Goal: Communication & Community: Share content

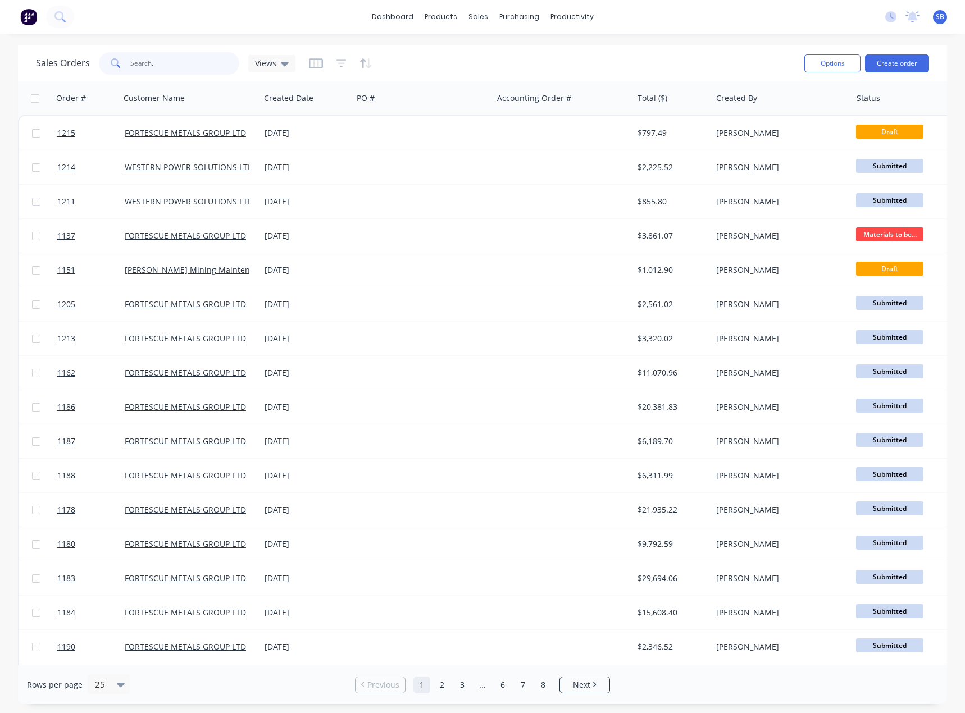
click at [158, 66] on input "text" at bounding box center [184, 63] width 109 height 22
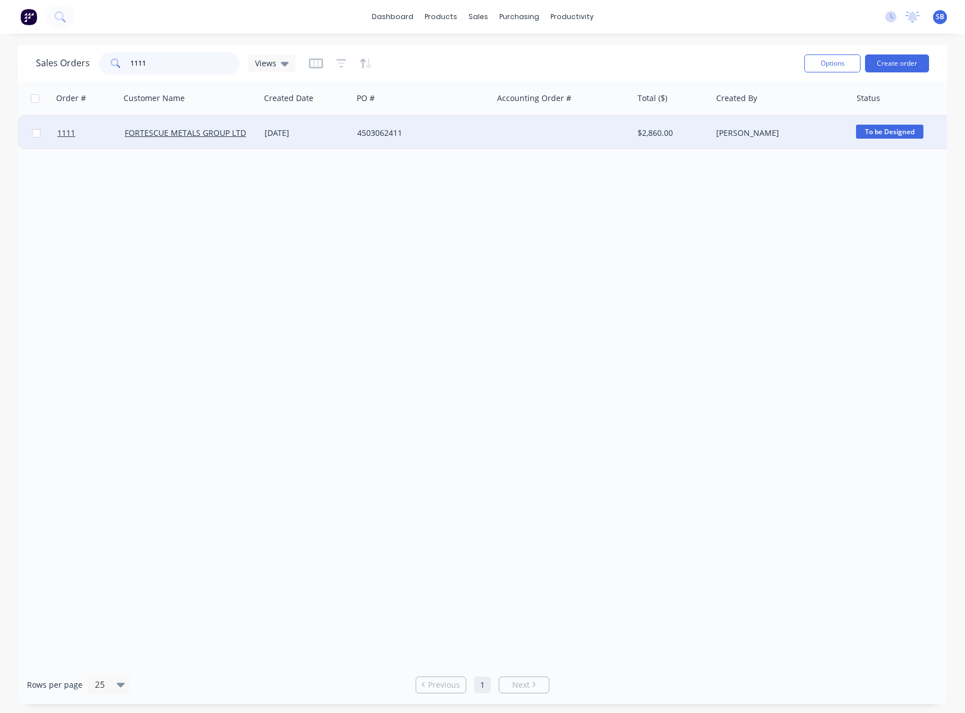
type input "1111"
click at [292, 132] on div "[DATE]" at bounding box center [306, 132] width 84 height 11
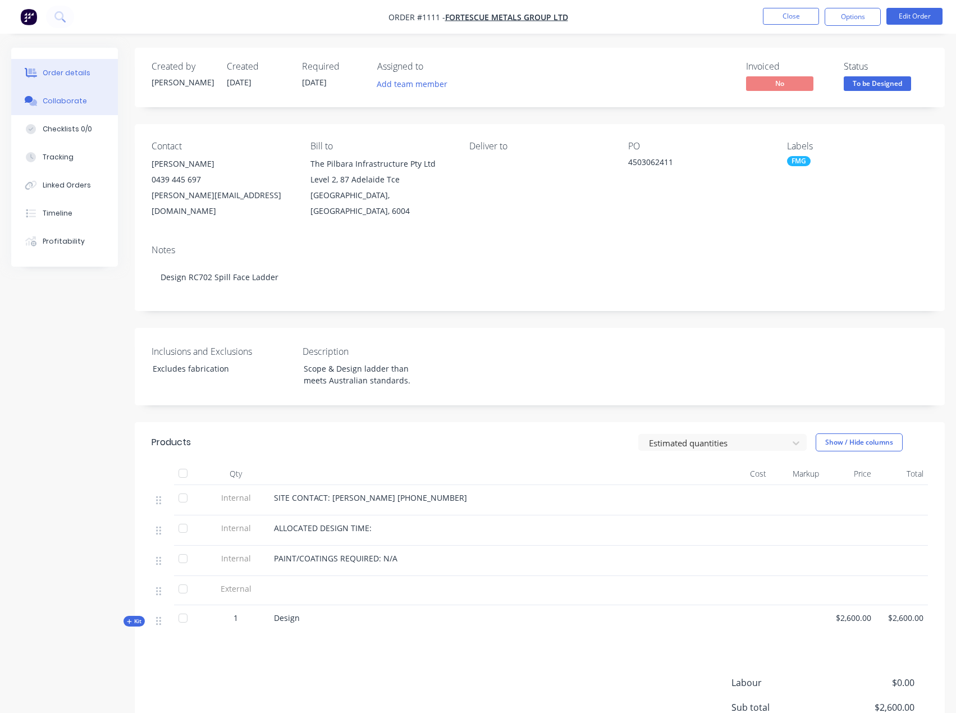
click at [66, 102] on div "Collaborate" at bounding box center [65, 101] width 44 height 10
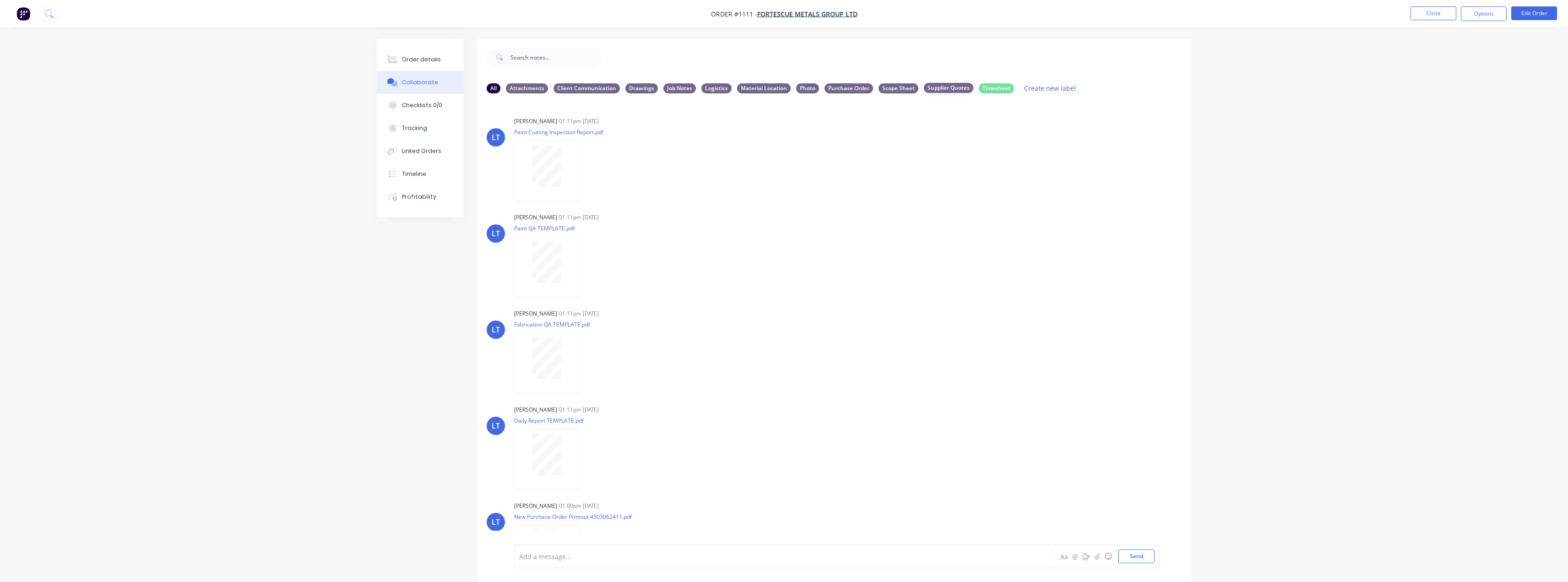
click at [786, 90] on div "Supplier Quotes" at bounding box center [948, 88] width 50 height 10
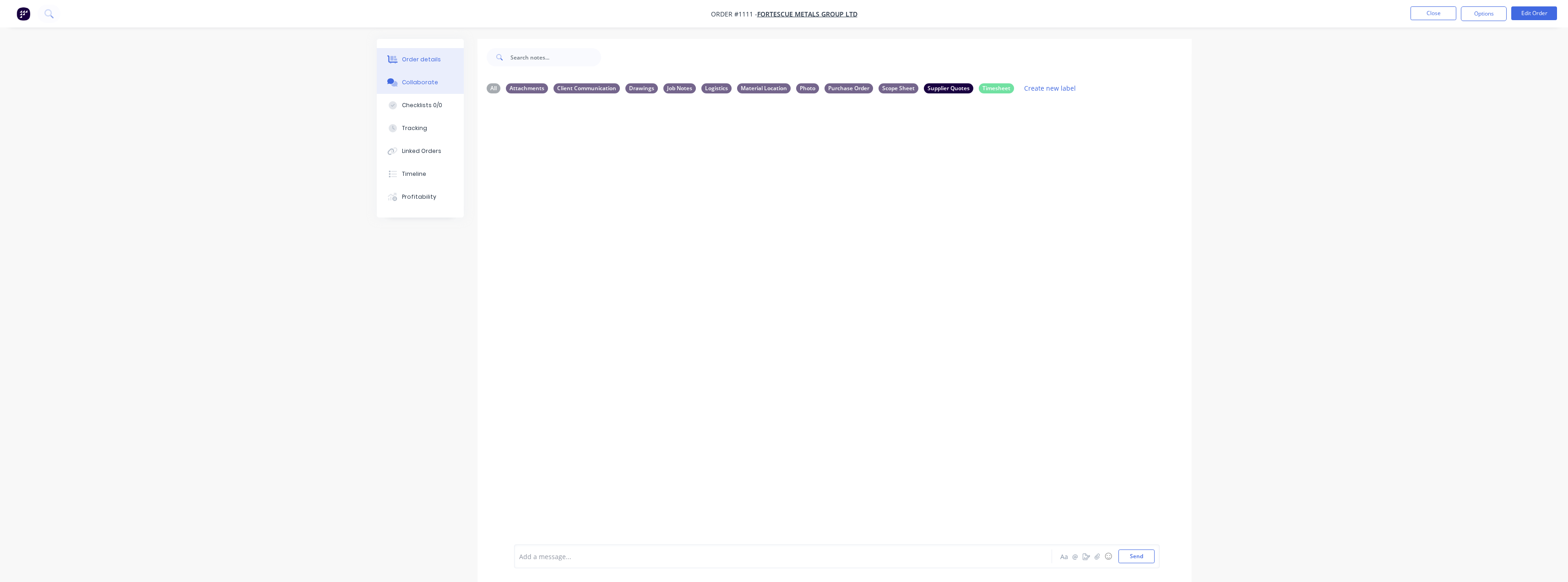
click at [414, 66] on button "Order details" at bounding box center [420, 60] width 87 height 23
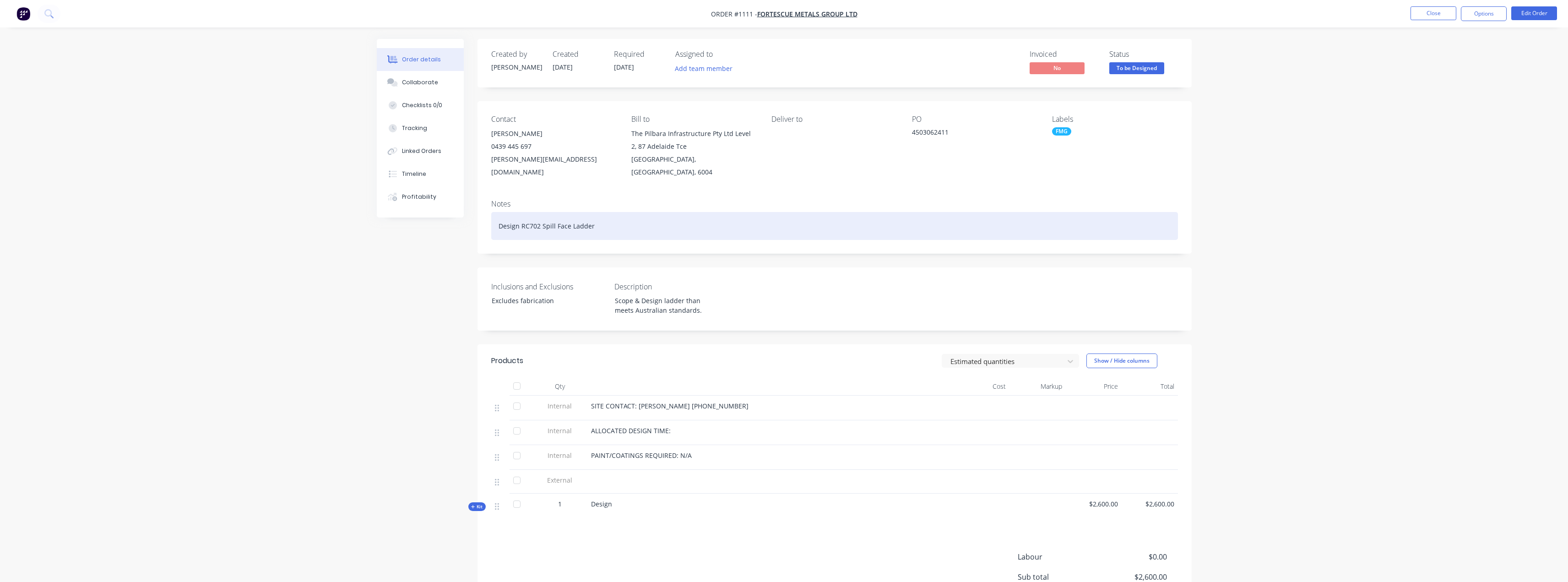
drag, startPoint x: 578, startPoint y: 217, endPoint x: 521, endPoint y: 215, distance: 57.0
click at [521, 215] on div "Design RC702 Spill Face Ladder" at bounding box center [834, 226] width 687 height 28
copy div "RC702 Spill Face Ladder"
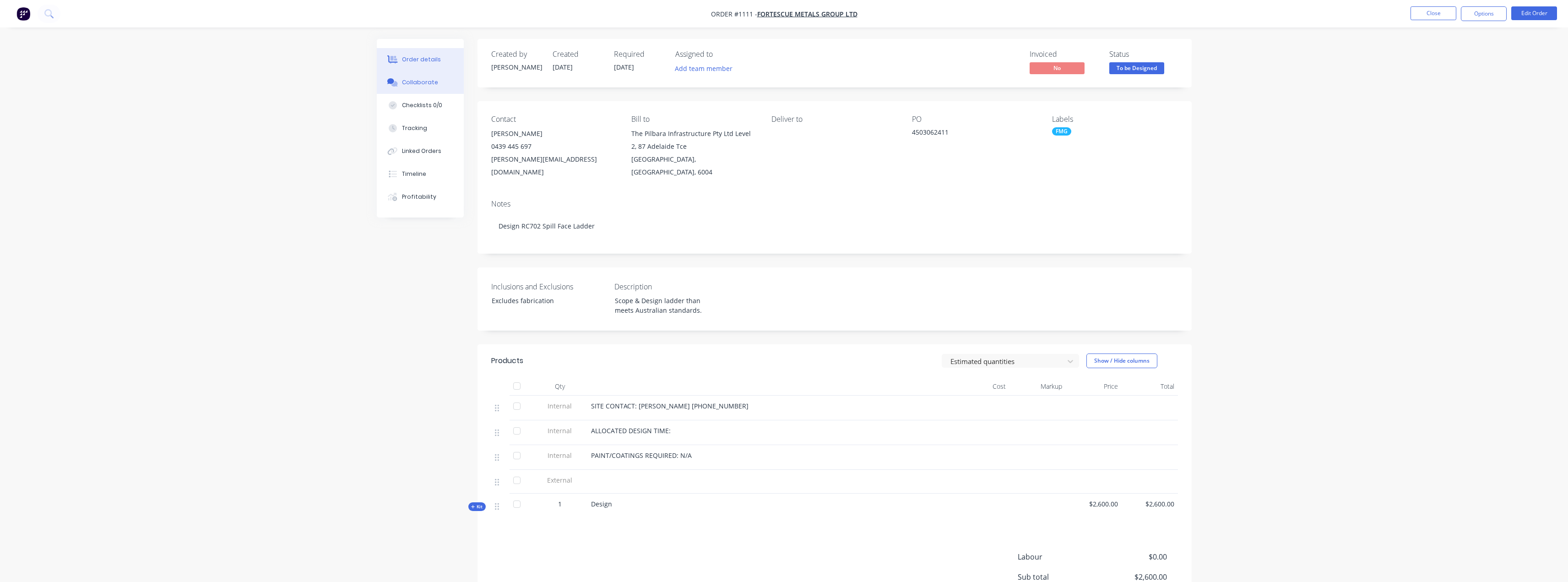
click at [419, 78] on div "Collaborate" at bounding box center [420, 82] width 36 height 8
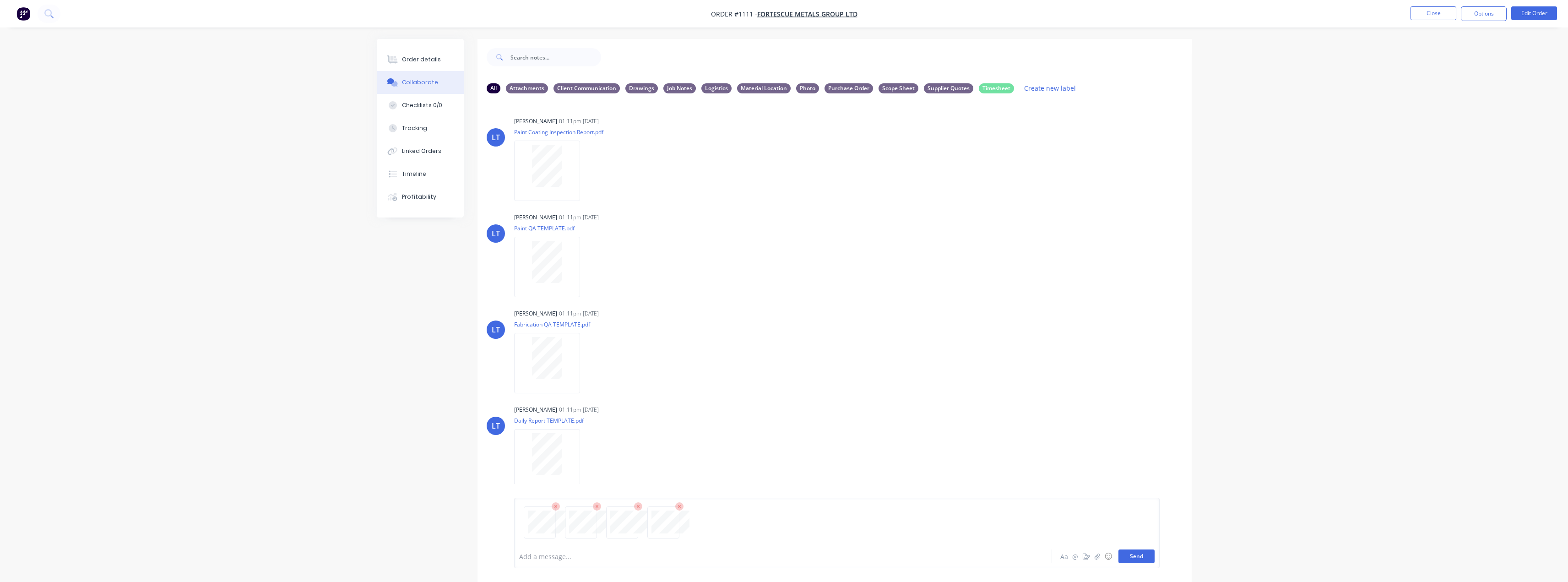
click at [786, 556] on button "Send" at bounding box center [1137, 556] width 36 height 14
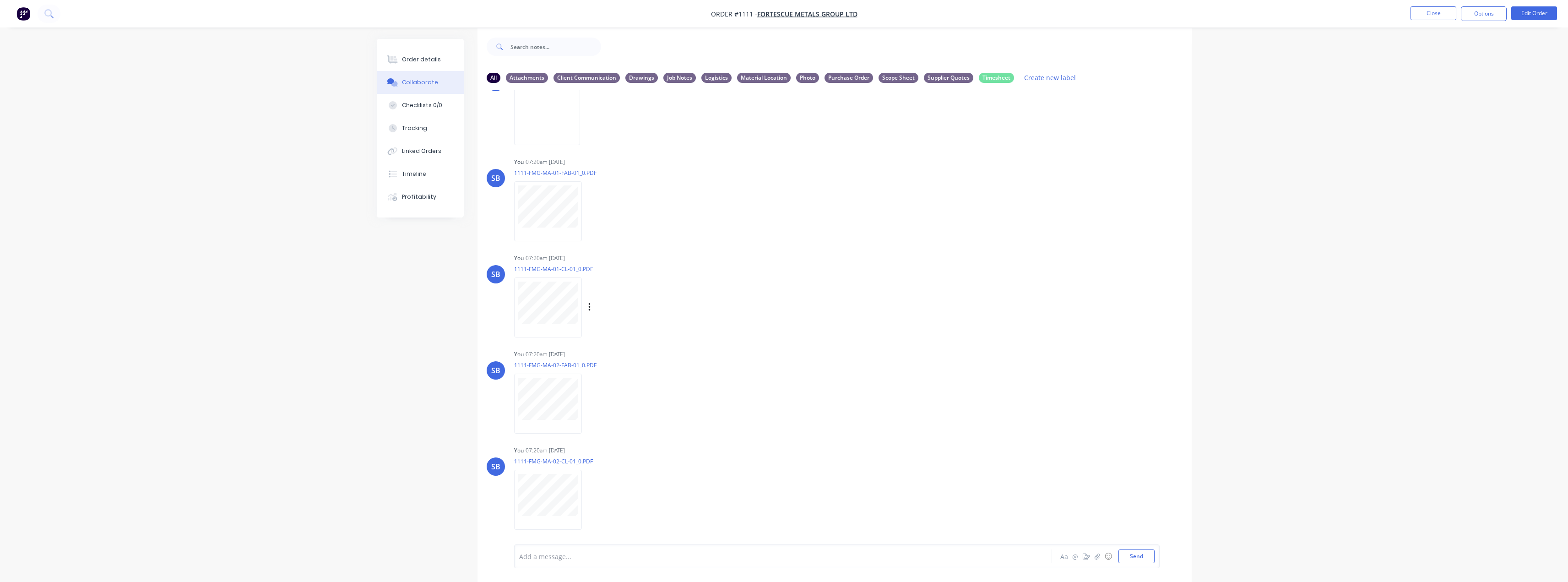
scroll to position [14, 0]
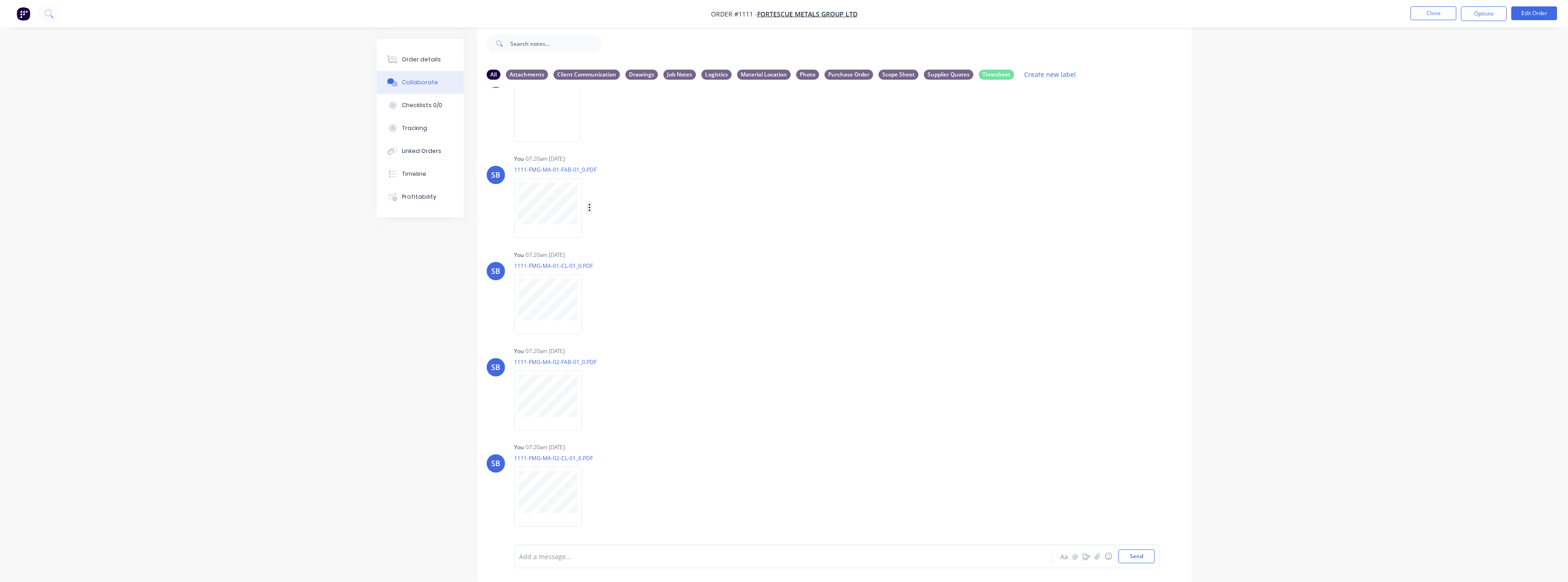
click at [590, 205] on icon "button" at bounding box center [589, 208] width 2 height 11
click at [627, 214] on button "Labels" at bounding box center [649, 211] width 103 height 20
click at [637, 195] on div "Labels Download Delete" at bounding box center [599, 208] width 170 height 68
click at [0, 0] on div "Labels Download Delete" at bounding box center [0, 0] width 0 height 0
click at [0, 0] on button "button" at bounding box center [0, 0] width 0 height 0
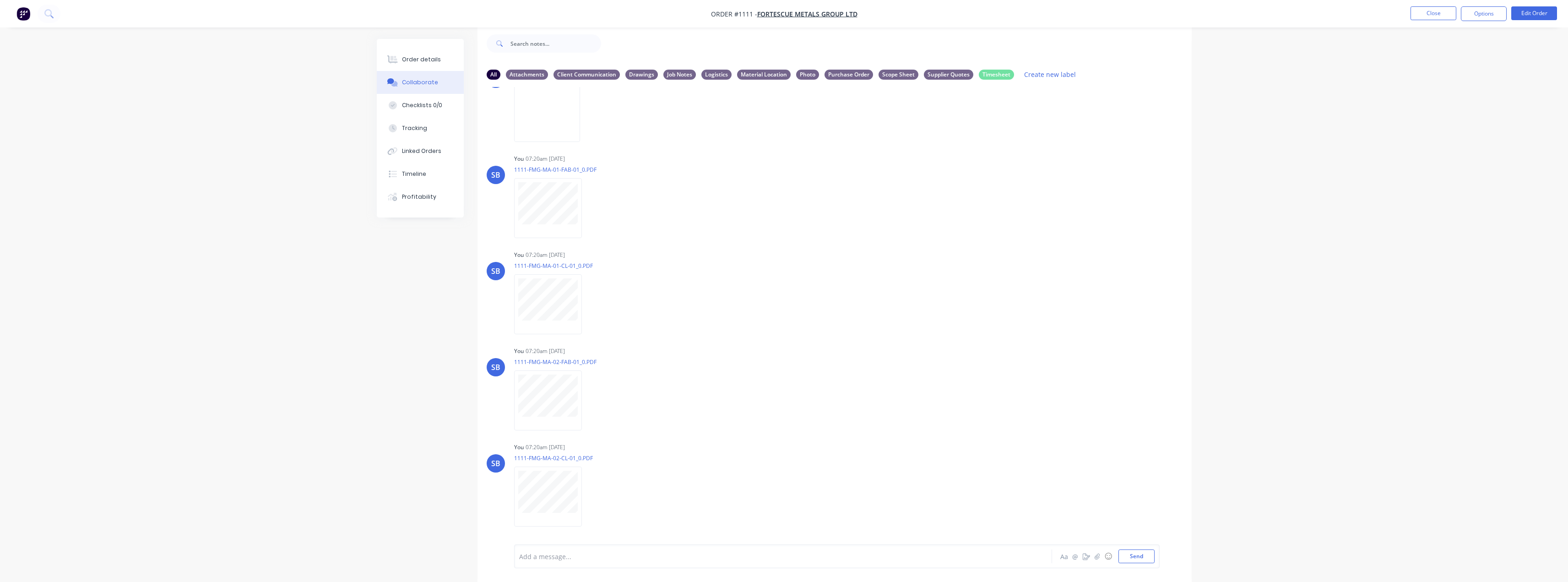
click at [0, 0] on button "Delete" at bounding box center [0, 0] width 0 height 0
click at [588, 305] on icon "button" at bounding box center [589, 304] width 2 height 11
click at [613, 352] on button "Delete" at bounding box center [649, 348] width 103 height 20
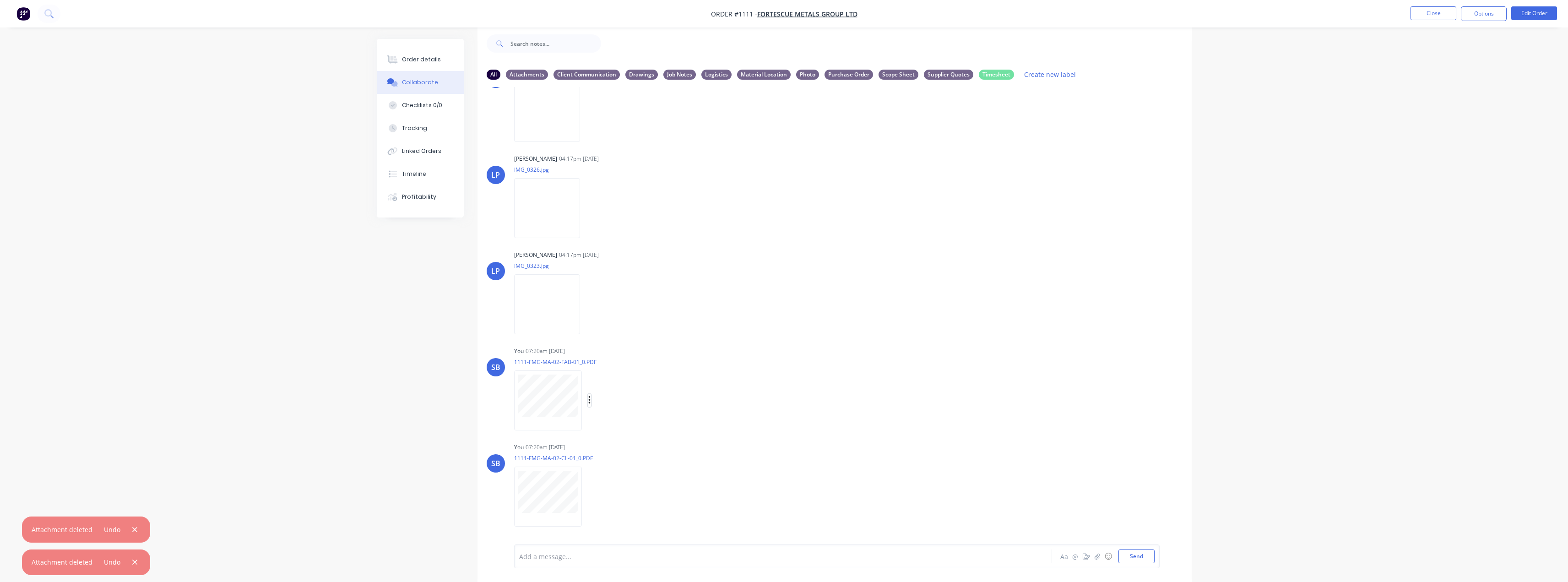
click at [590, 403] on icon "button" at bounding box center [589, 400] width 2 height 8
click at [0, 0] on button "Delete" at bounding box center [0, 0] width 0 height 0
click at [590, 497] on icon "button" at bounding box center [589, 496] width 2 height 11
click at [615, 521] on button "Delete" at bounding box center [649, 518] width 103 height 20
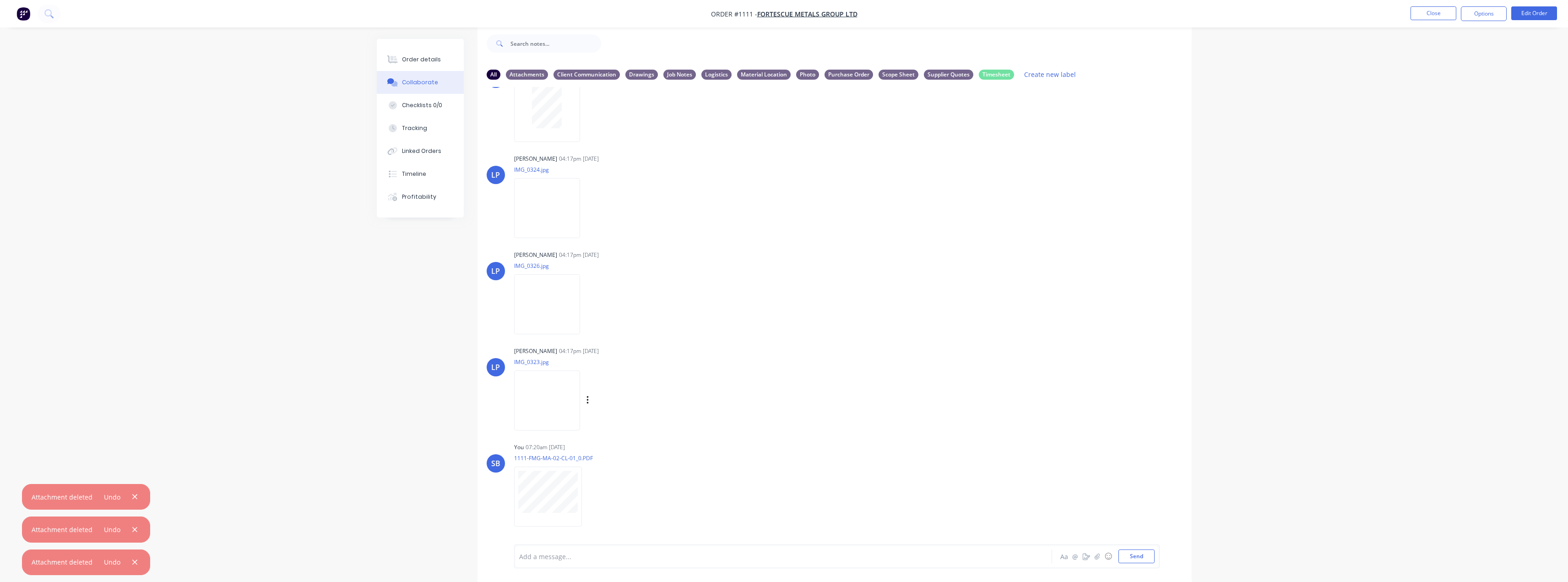
scroll to position [476, 0]
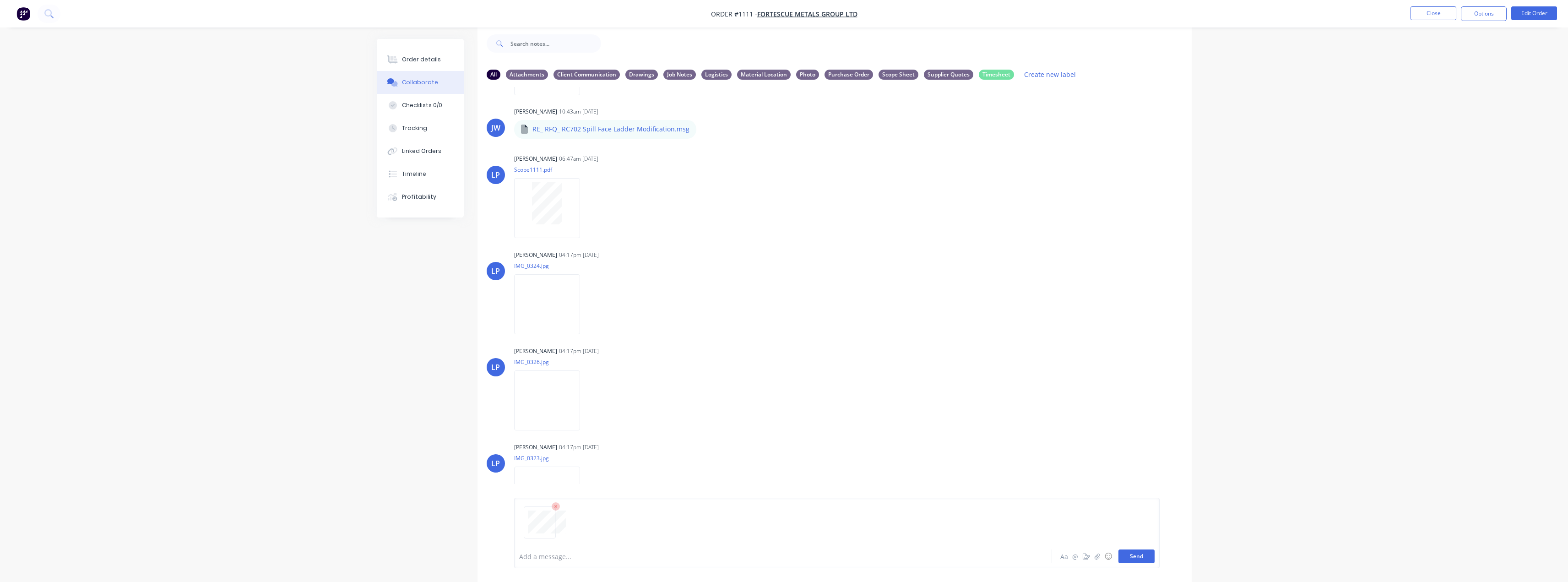
click at [786, 560] on button "Send" at bounding box center [1137, 556] width 36 height 14
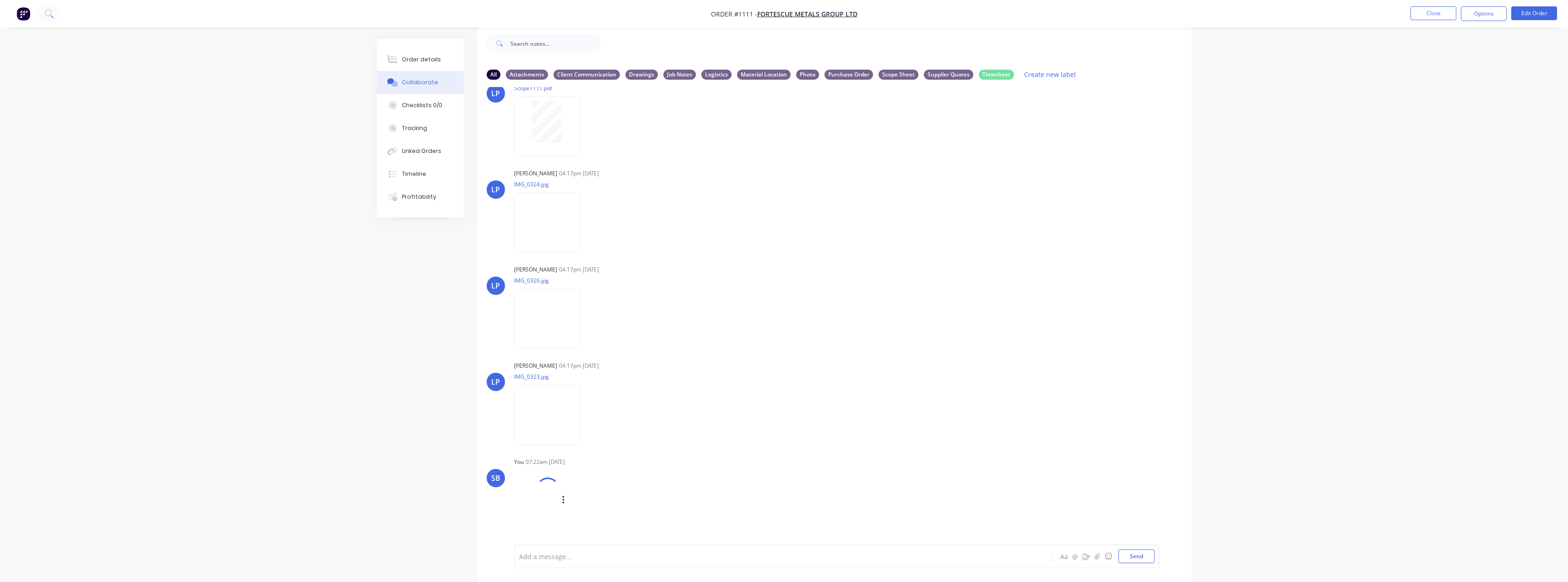
scroll to position [572, 0]
click at [590, 490] on button "button" at bounding box center [590, 496] width 3 height 13
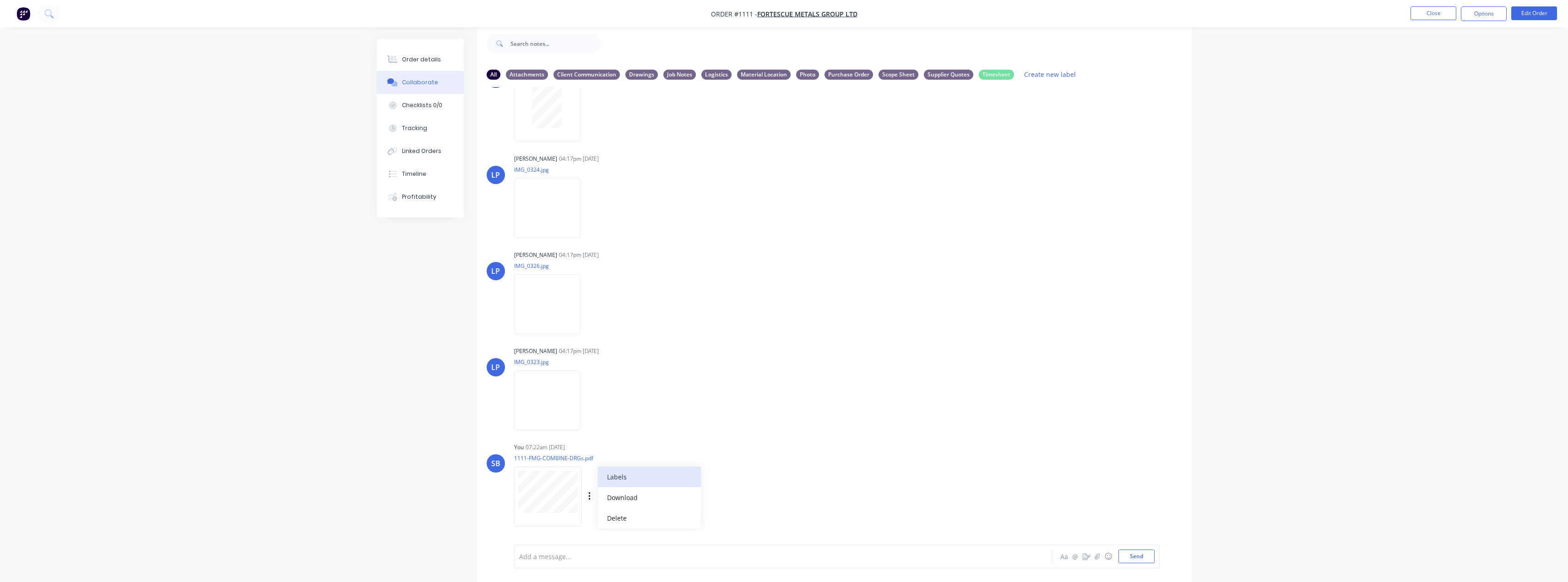
click at [656, 482] on button "Labels" at bounding box center [649, 476] width 103 height 20
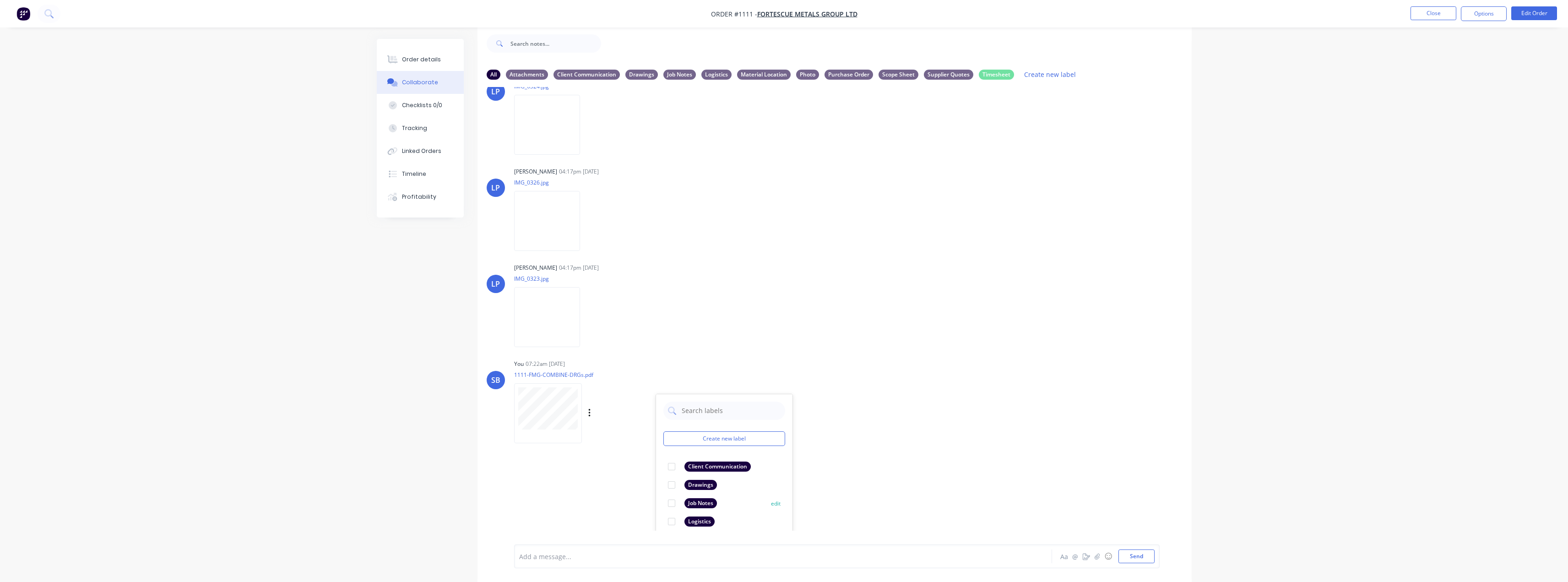
scroll to position [664, 0]
click at [706, 478] on div "Drawings" at bounding box center [700, 476] width 33 height 10
click at [570, 479] on div "LT [PERSON_NAME] 01:11pm [DATE] Paint Coating Inspection Report.pdf Labels Down…" at bounding box center [835, 309] width 714 height 443
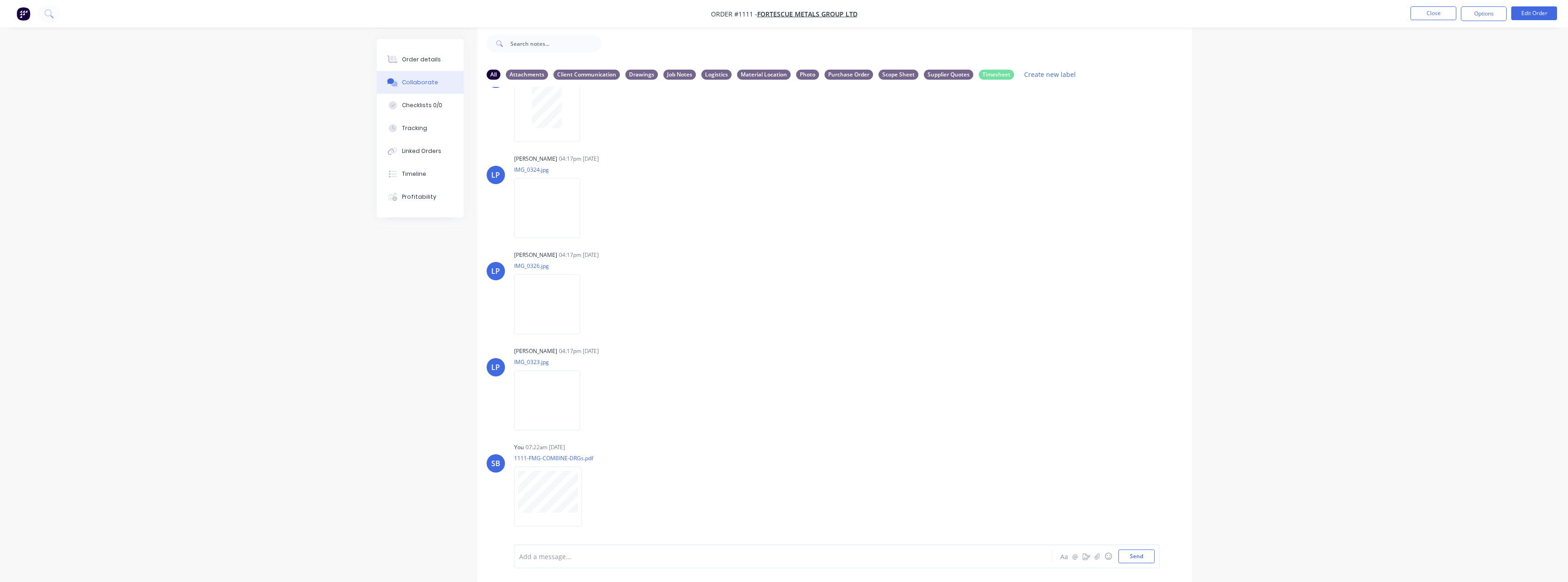
drag, startPoint x: 585, startPoint y: 494, endPoint x: 588, endPoint y: 499, distance: 5.8
click at [0, 0] on div "Labels Download Delete" at bounding box center [0, 0] width 0 height 0
click at [0, 0] on icon "button" at bounding box center [0, 0] width 0 height 0
click at [0, 0] on button "Delete" at bounding box center [0, 0] width 0 height 0
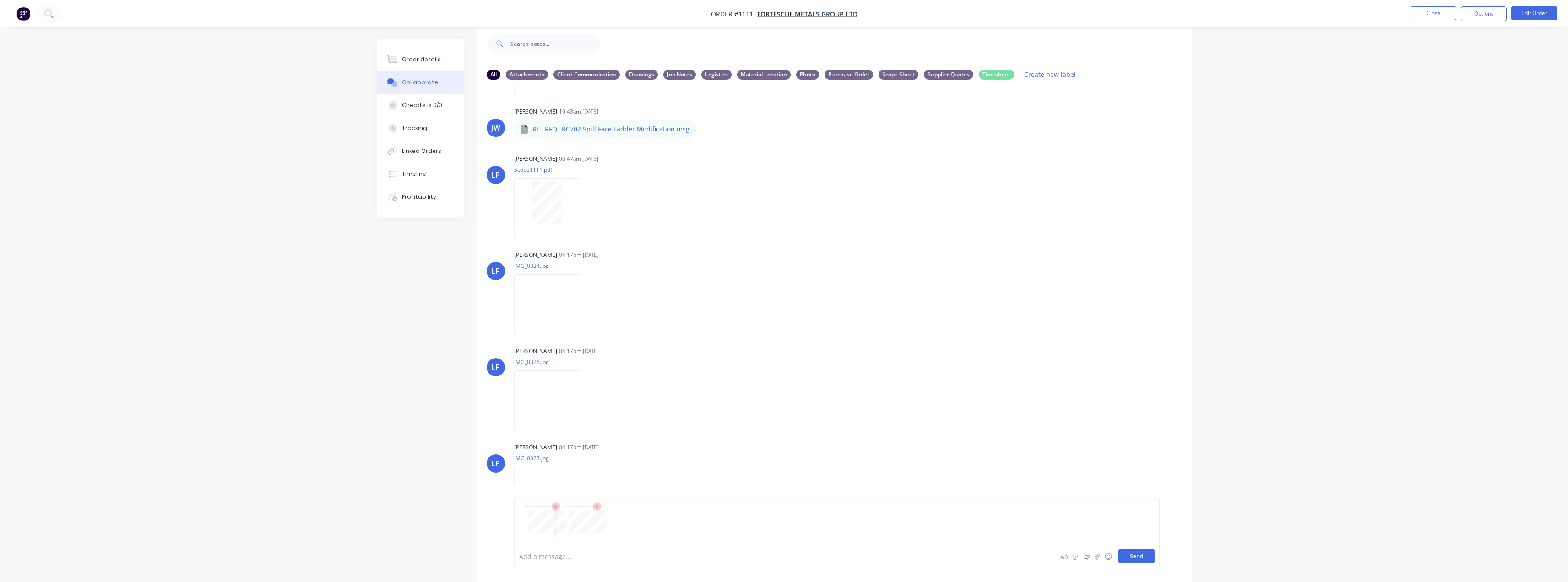
click at [786, 553] on button "Send" at bounding box center [1137, 556] width 36 height 14
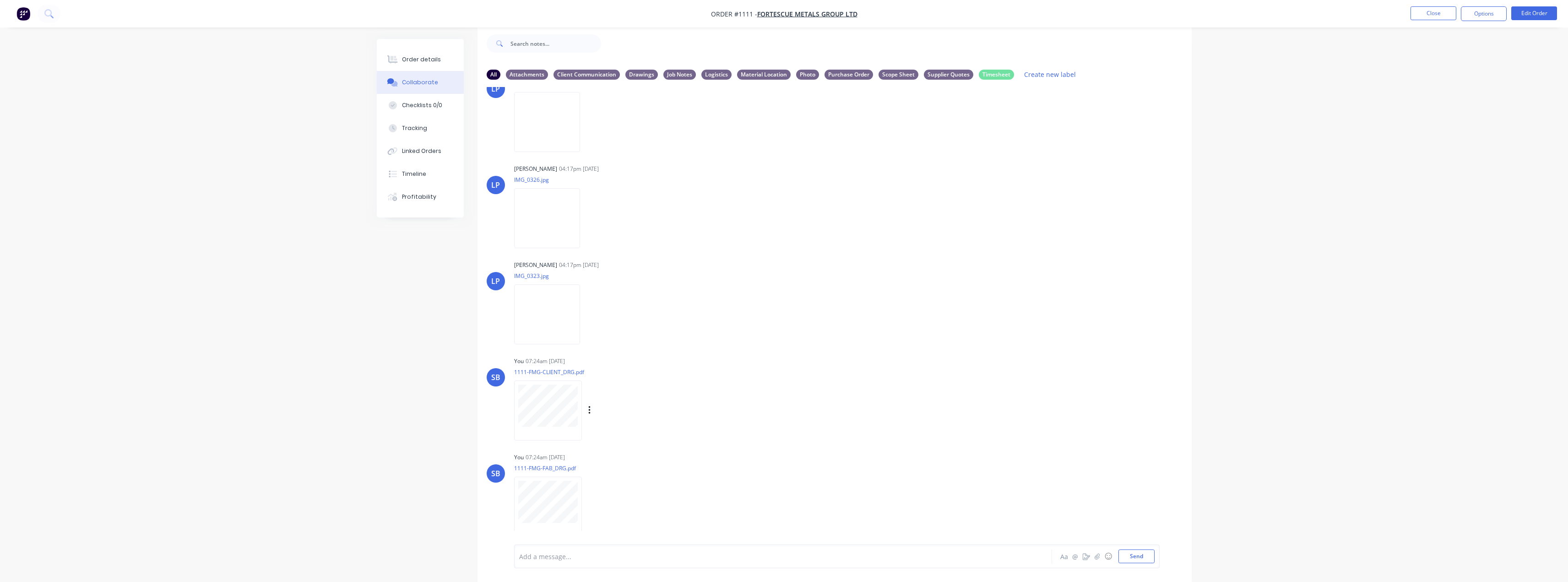
scroll to position [662, 0]
click at [594, 410] on div "Labels Download Delete" at bounding box center [637, 407] width 103 height 13
click at [590, 408] on icon "button" at bounding box center [589, 407] width 2 height 11
click at [634, 410] on button "Labels" at bounding box center [649, 410] width 103 height 20
click at [686, 494] on div "Drawings" at bounding box center [678, 496] width 33 height 10
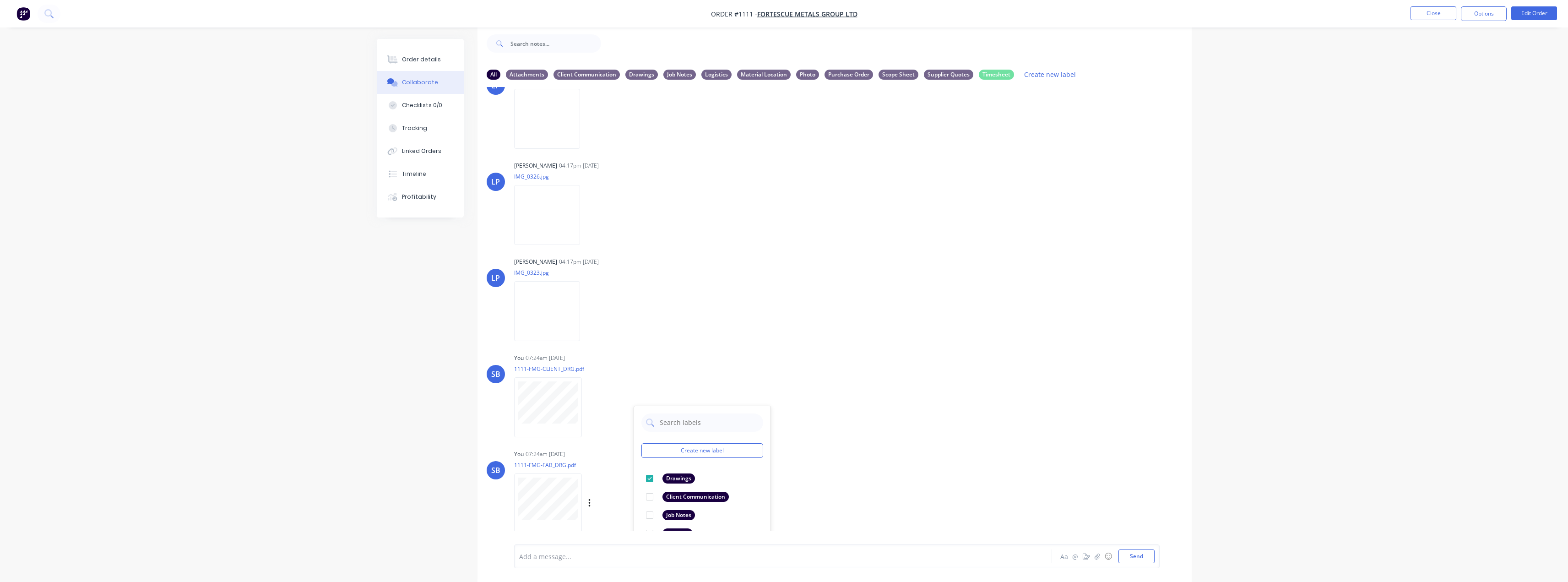
click at [587, 500] on div "Labels Download Delete" at bounding box center [637, 503] width 103 height 13
click at [596, 504] on div "Labels Download Delete" at bounding box center [637, 503] width 103 height 13
click at [590, 501] on icon "button" at bounding box center [589, 503] width 2 height 11
click at [650, 481] on button "Labels" at bounding box center [649, 476] width 103 height 20
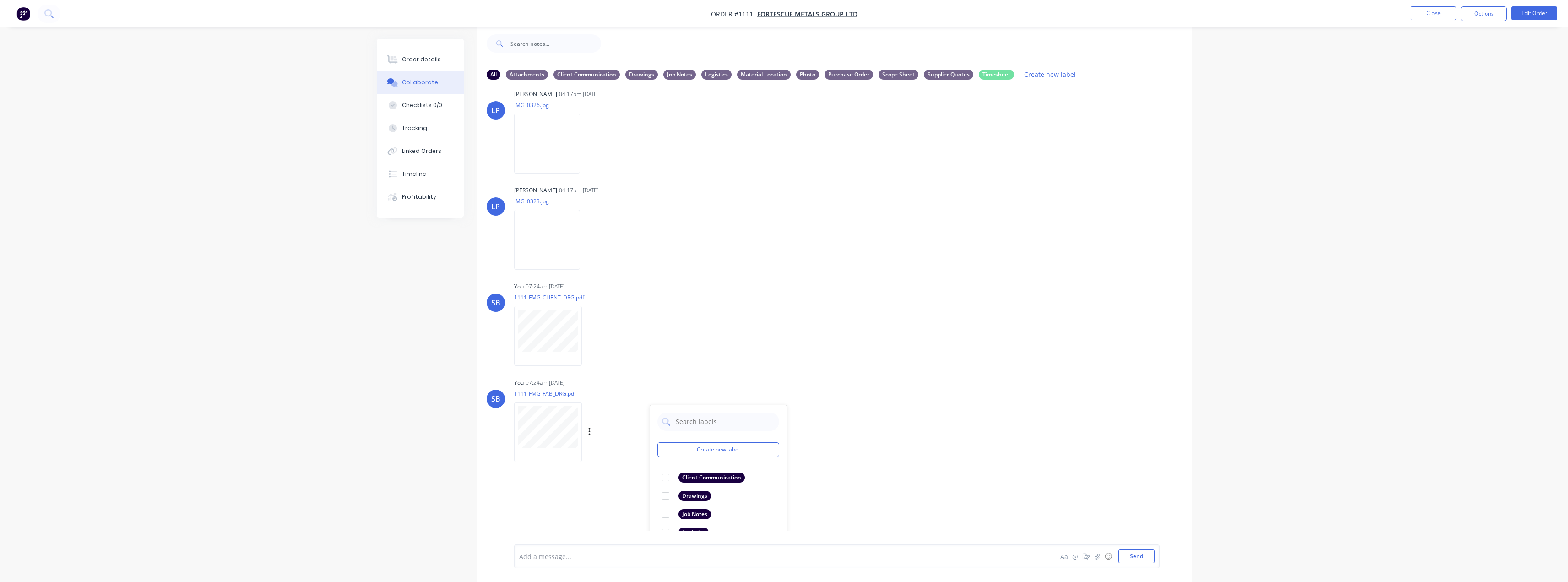
scroll to position [799, 0]
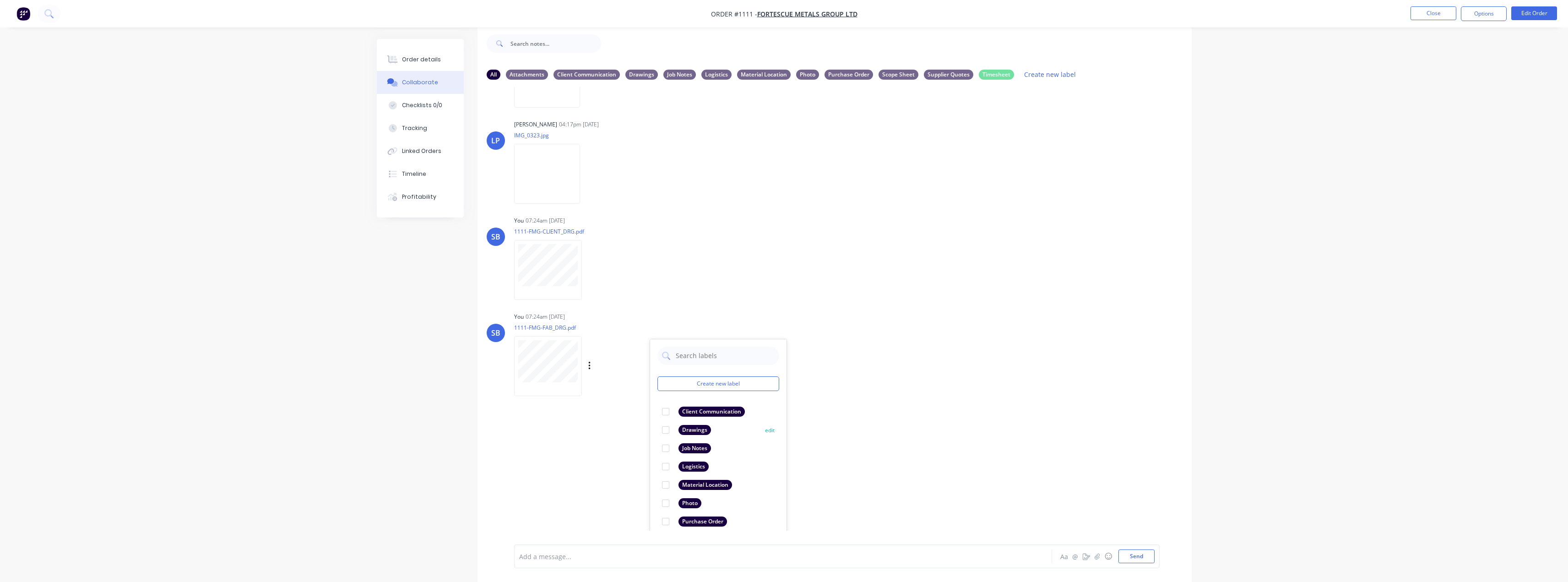
click at [696, 431] on div "Drawings" at bounding box center [695, 430] width 33 height 10
click at [786, 395] on div "LT [PERSON_NAME] 01:11pm [DATE] Paint Coating Inspection Report.pdf Labels Down…" at bounding box center [835, 309] width 714 height 443
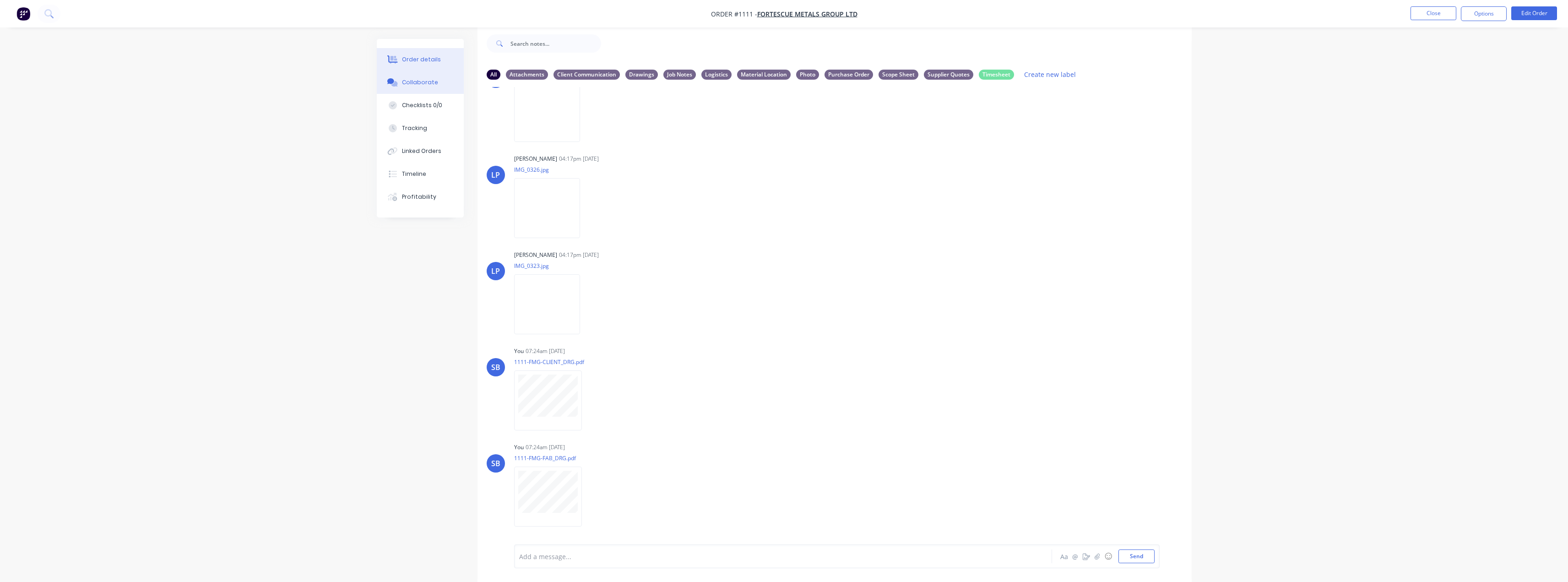
click at [413, 60] on div "Order details" at bounding box center [422, 60] width 39 height 8
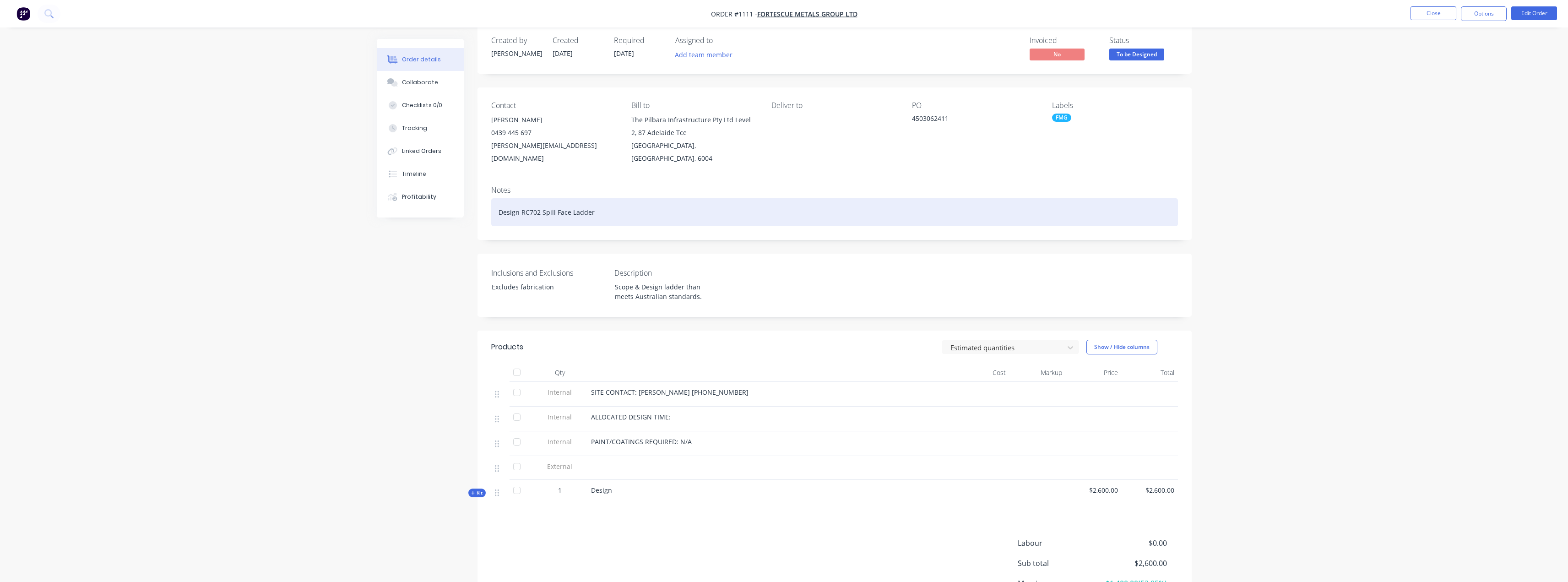
drag, startPoint x: 605, startPoint y: 206, endPoint x: 493, endPoint y: 202, distance: 112.1
click at [493, 202] on div "Design RC702 Spill Face Ladder" at bounding box center [834, 212] width 687 height 28
copy div "Design RC702 Spill Face Ladder"
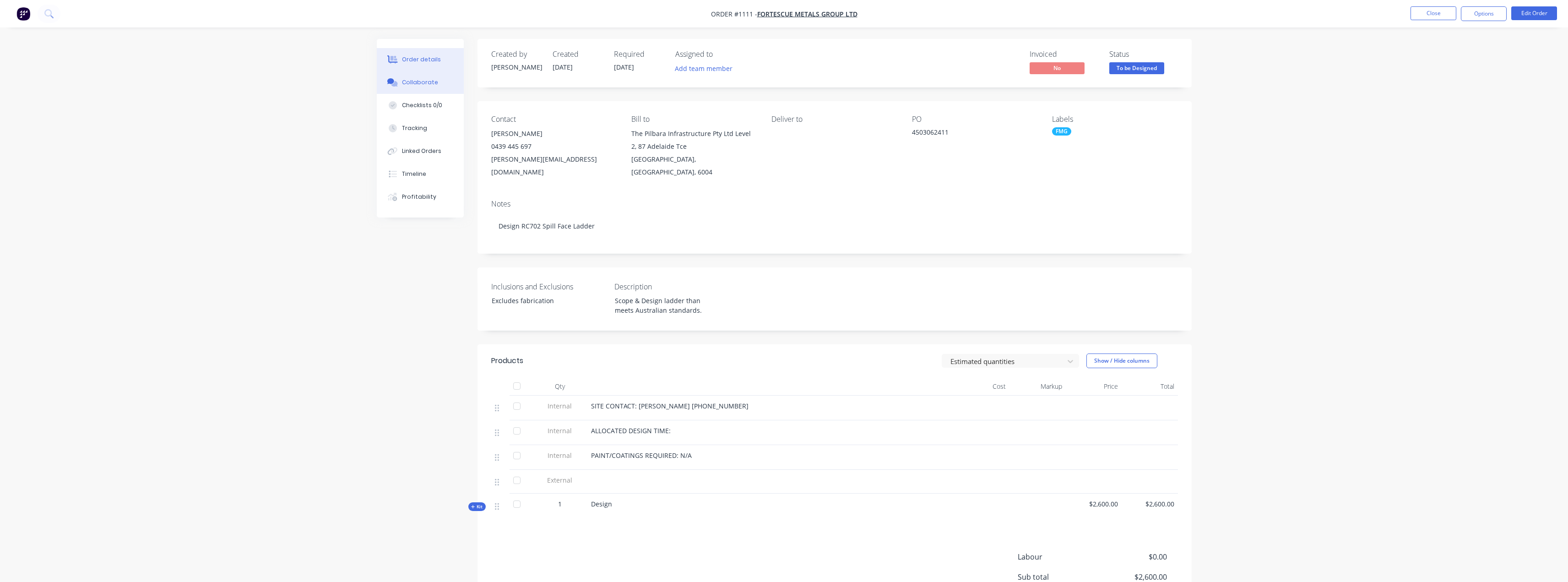
click at [427, 78] on div "Collaborate" at bounding box center [420, 82] width 36 height 8
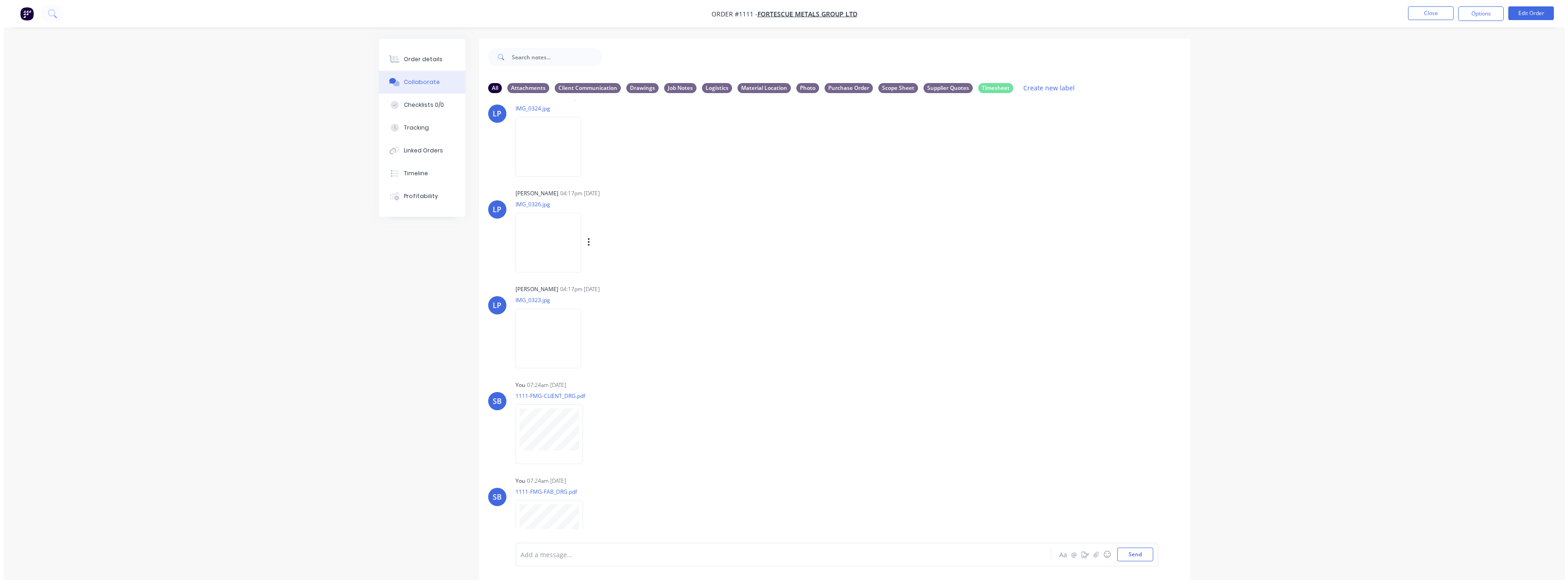
scroll to position [666, 0]
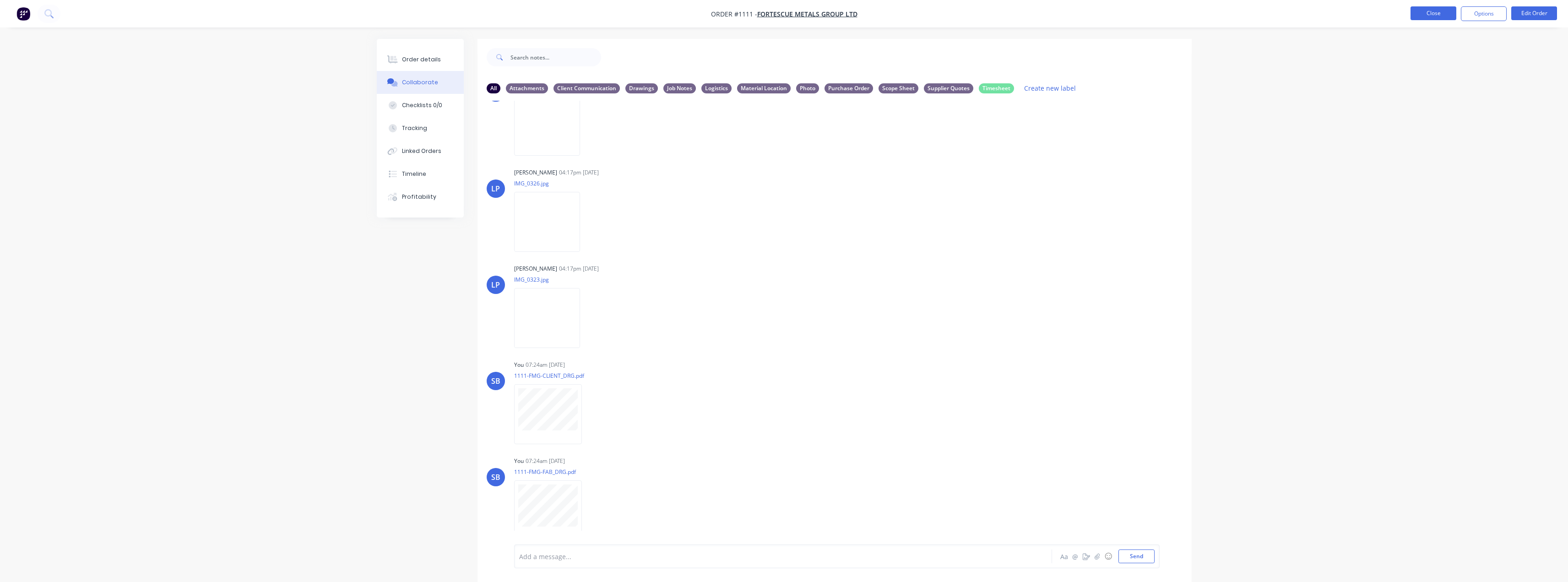
click at [786, 14] on button "Close" at bounding box center [1433, 13] width 46 height 14
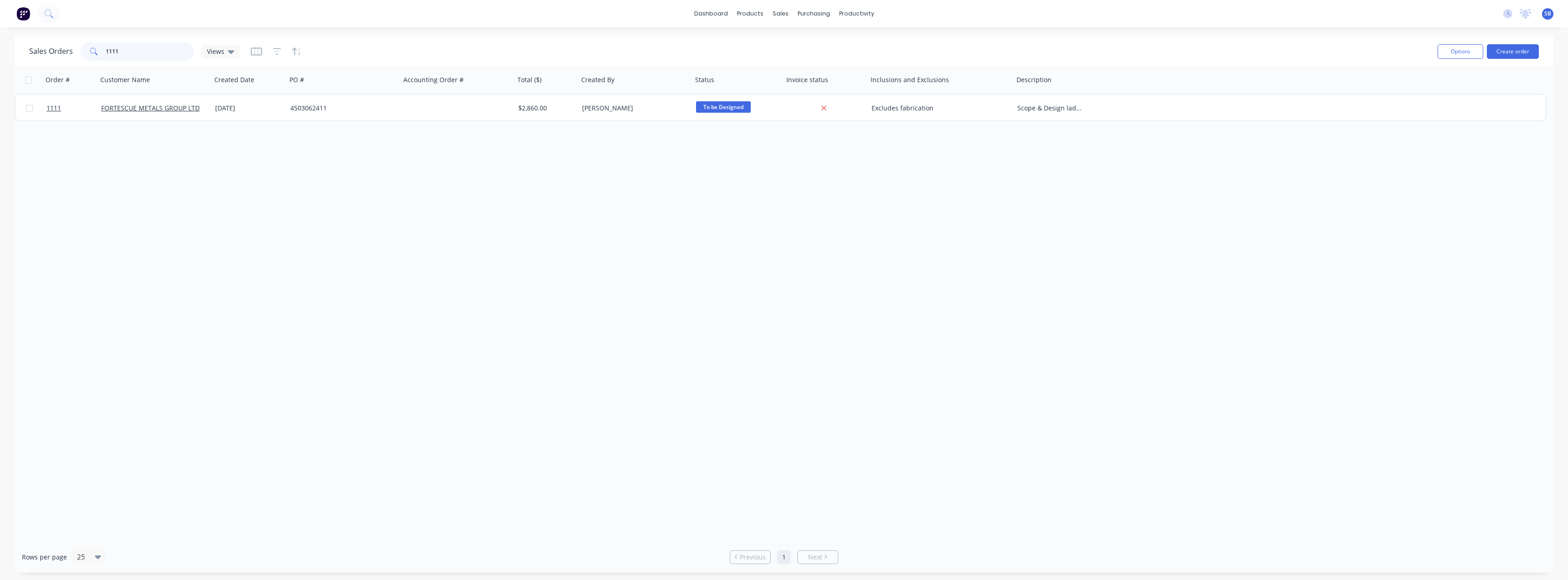
drag, startPoint x: 162, startPoint y: 54, endPoint x: 42, endPoint y: 61, distance: 120.2
click at [42, 61] on div "Sales Orders 1111 Views" at bounding box center [730, 51] width 1402 height 23
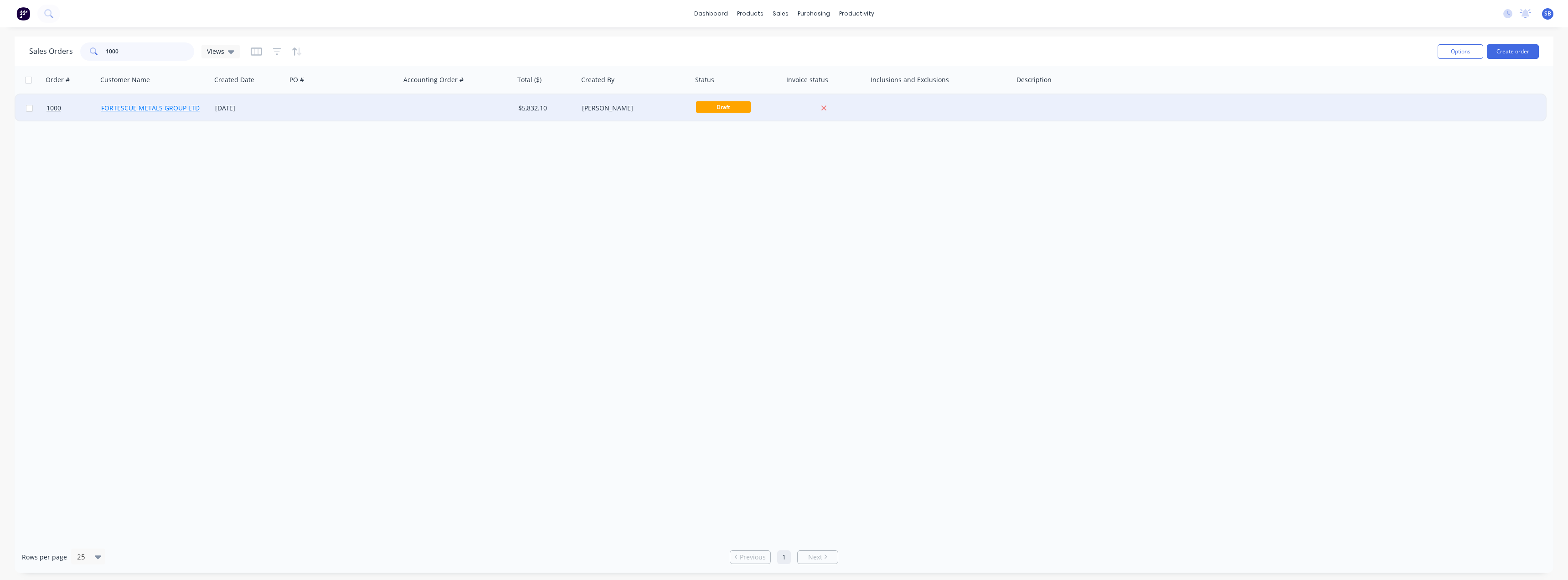
type input "1000"
click at [144, 108] on link "FORTESCUE METALS GROUP LTD" at bounding box center [150, 107] width 98 height 9
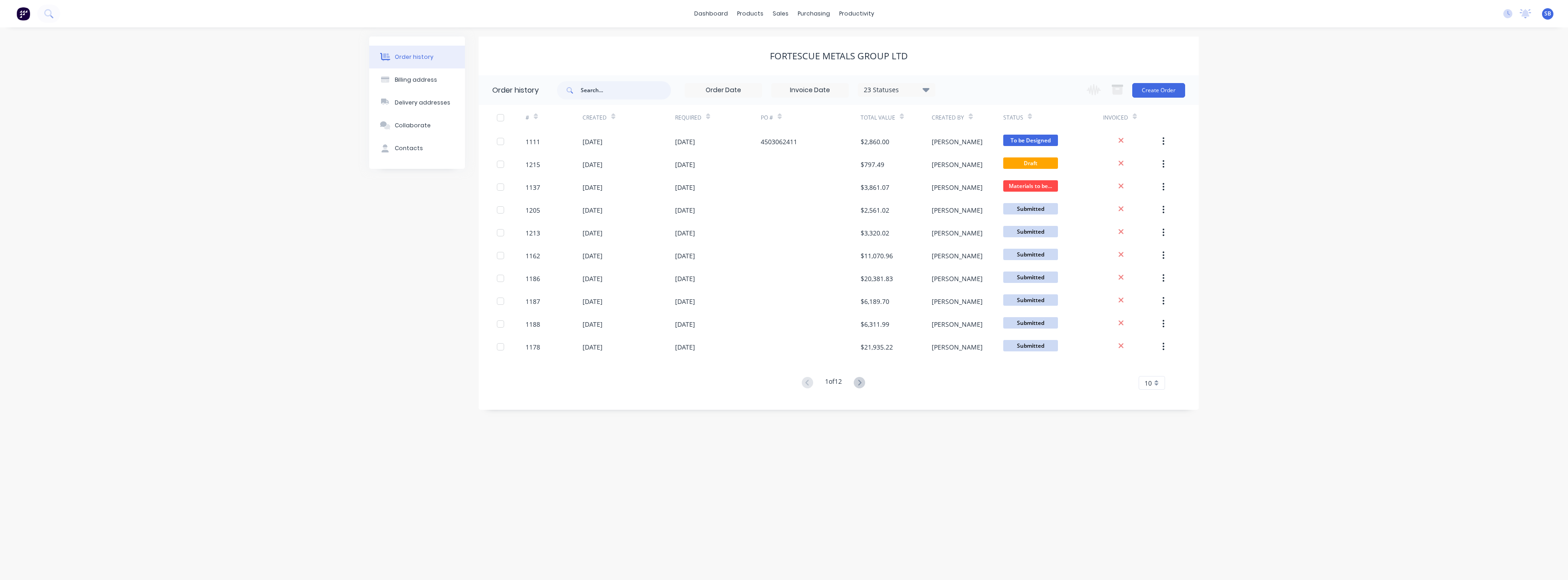
click at [609, 92] on input "text" at bounding box center [625, 90] width 90 height 18
type input "1000"
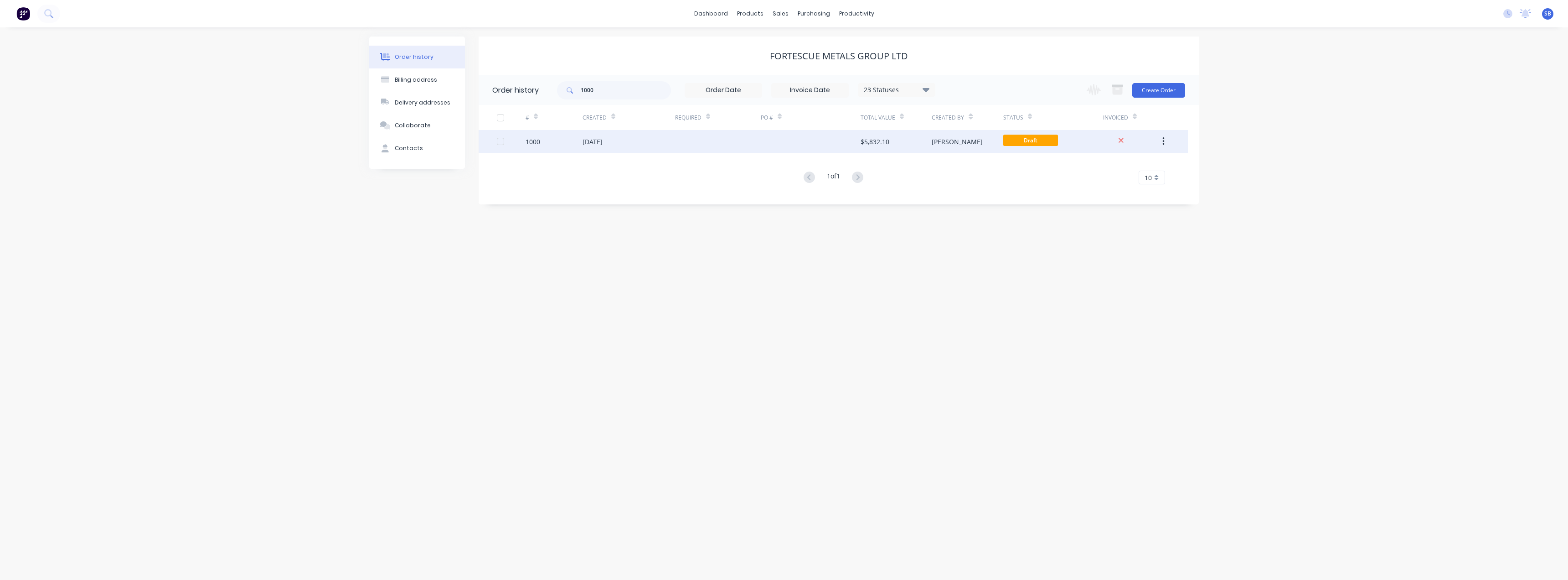
click at [783, 142] on icon "button" at bounding box center [1164, 141] width 2 height 10
click at [783, 184] on div "Duplicate" at bounding box center [1131, 184] width 70 height 13
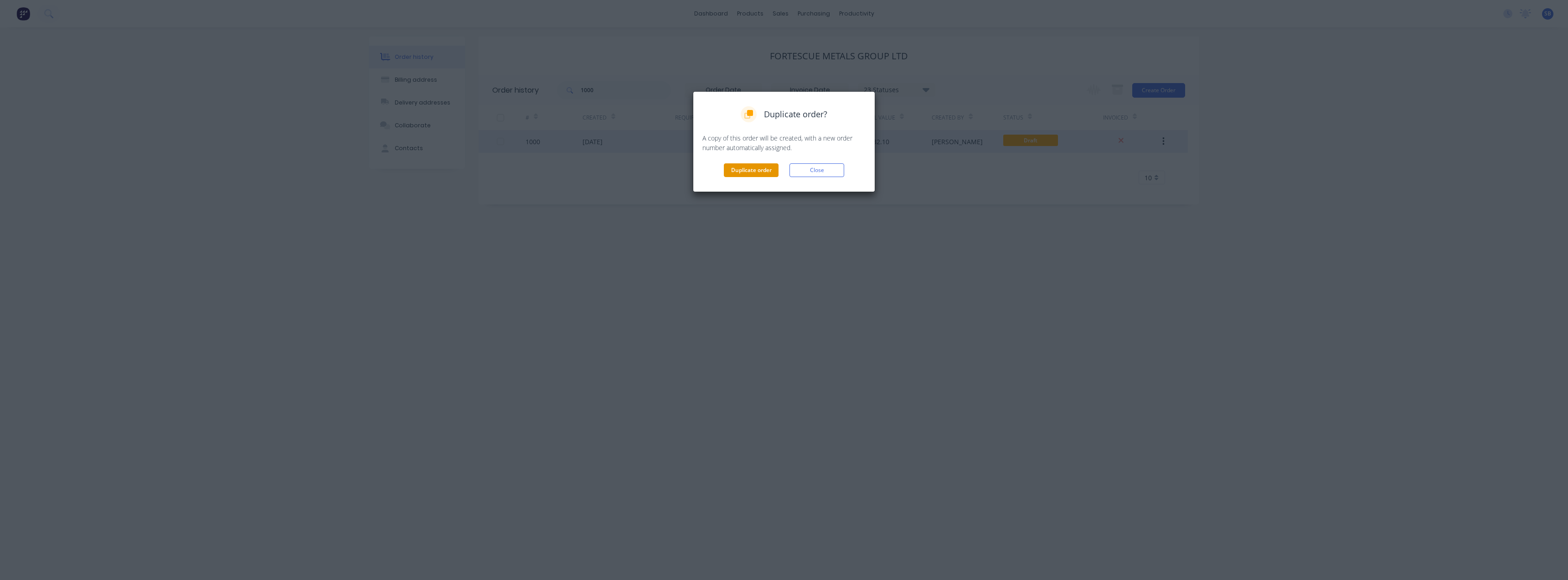
click at [761, 173] on button "Duplicate order" at bounding box center [751, 170] width 54 height 14
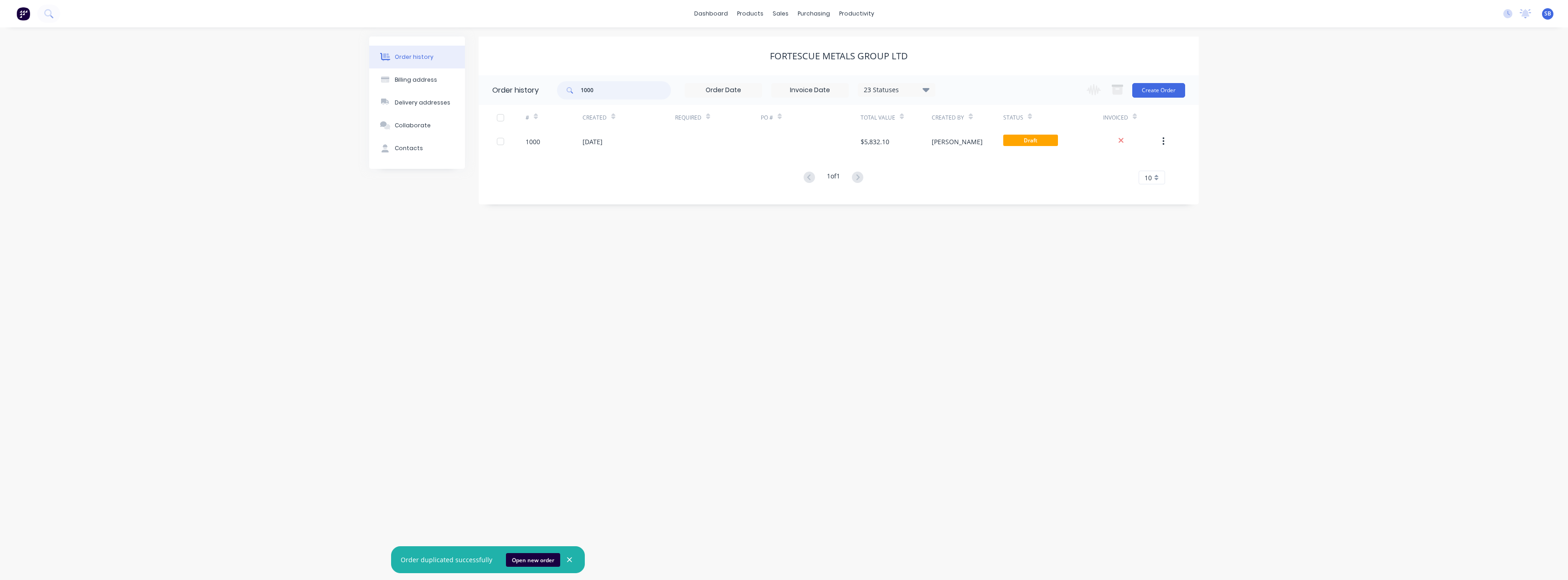
drag, startPoint x: 621, startPoint y: 93, endPoint x: 510, endPoint y: 101, distance: 111.3
click at [510, 101] on header "Order history 1000 23 Statuses Invoice Status Invoiced Not Invoiced Partial Ord…" at bounding box center [839, 90] width 720 height 29
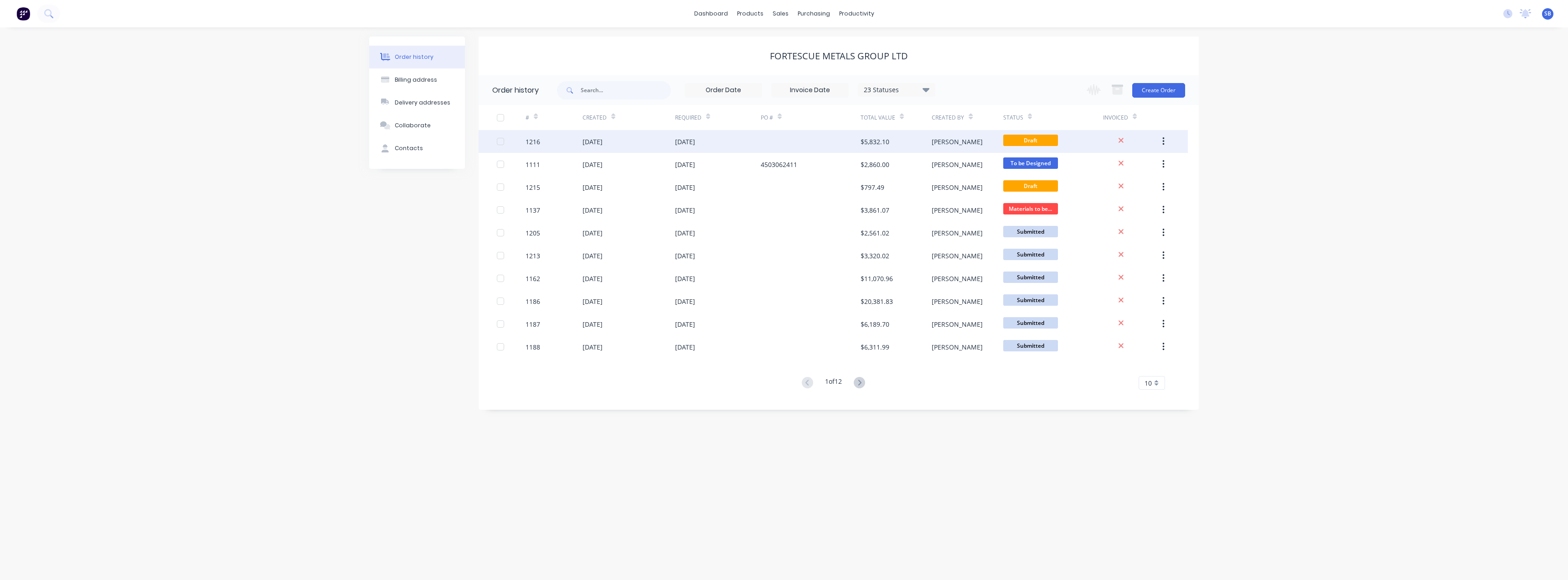
click at [644, 144] on div "[DATE]" at bounding box center [629, 141] width 93 height 23
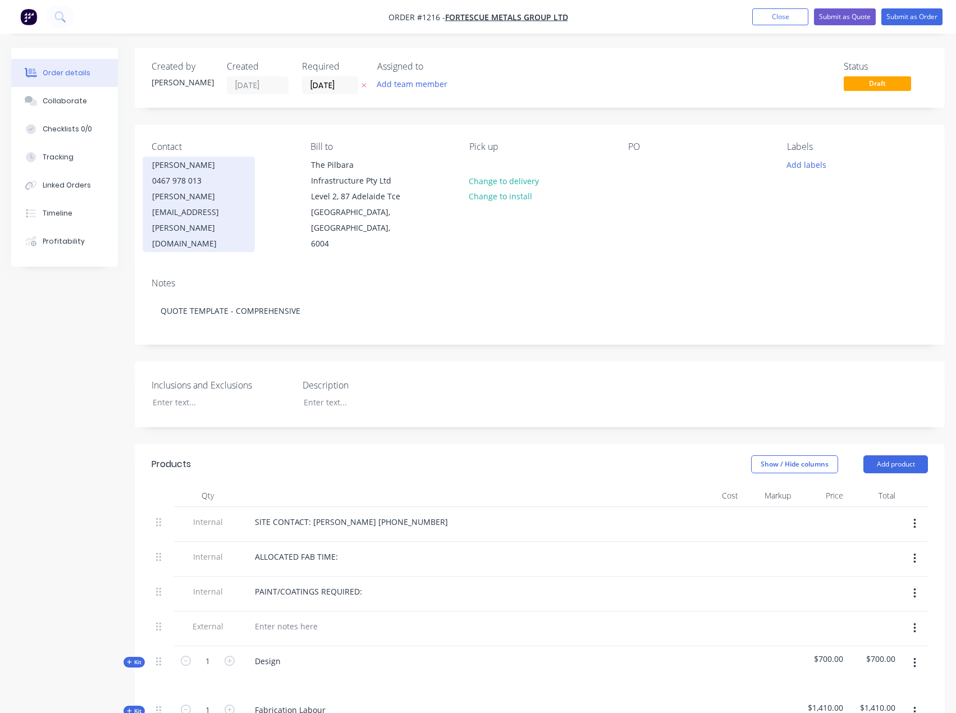
click at [238, 191] on div "[PERSON_NAME][EMAIL_ADDRESS][PERSON_NAME][DOMAIN_NAME]" at bounding box center [198, 220] width 93 height 63
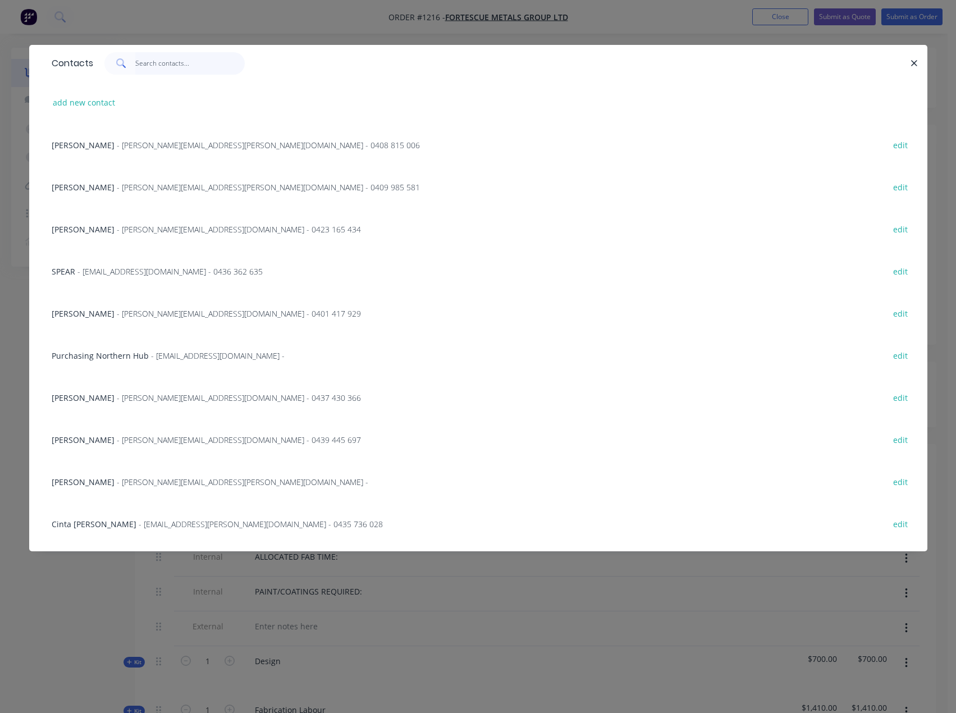
click at [160, 62] on input "text" at bounding box center [189, 63] width 109 height 22
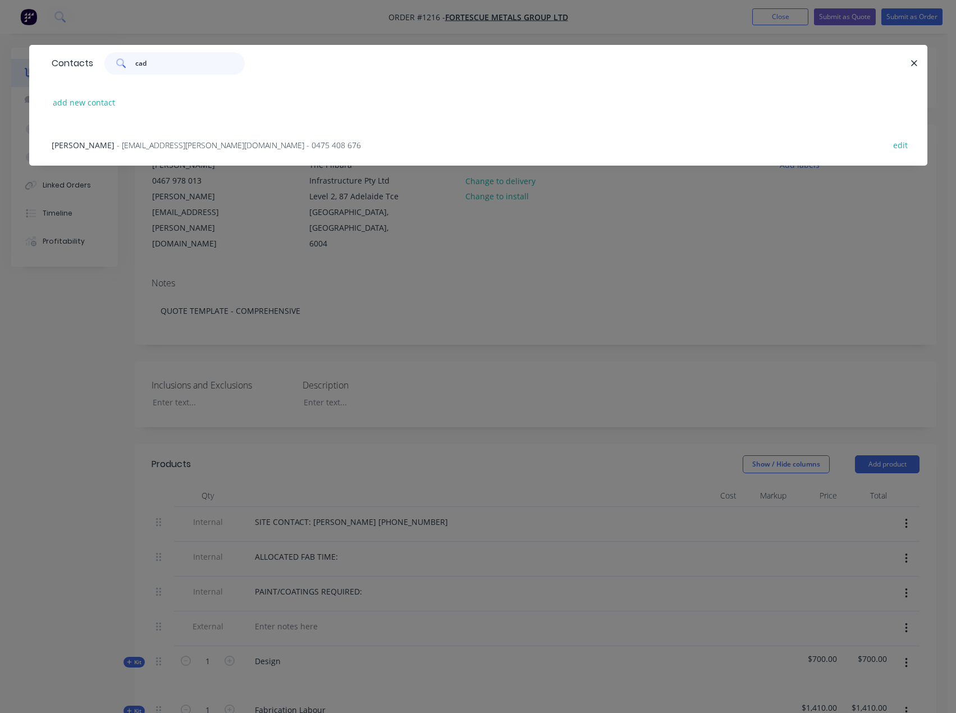
type input "cad"
click at [182, 137] on div "Cade Mariotti - [EMAIL_ADDRESS][PERSON_NAME][DOMAIN_NAME] - 0475 408 676 edit" at bounding box center [478, 145] width 865 height 42
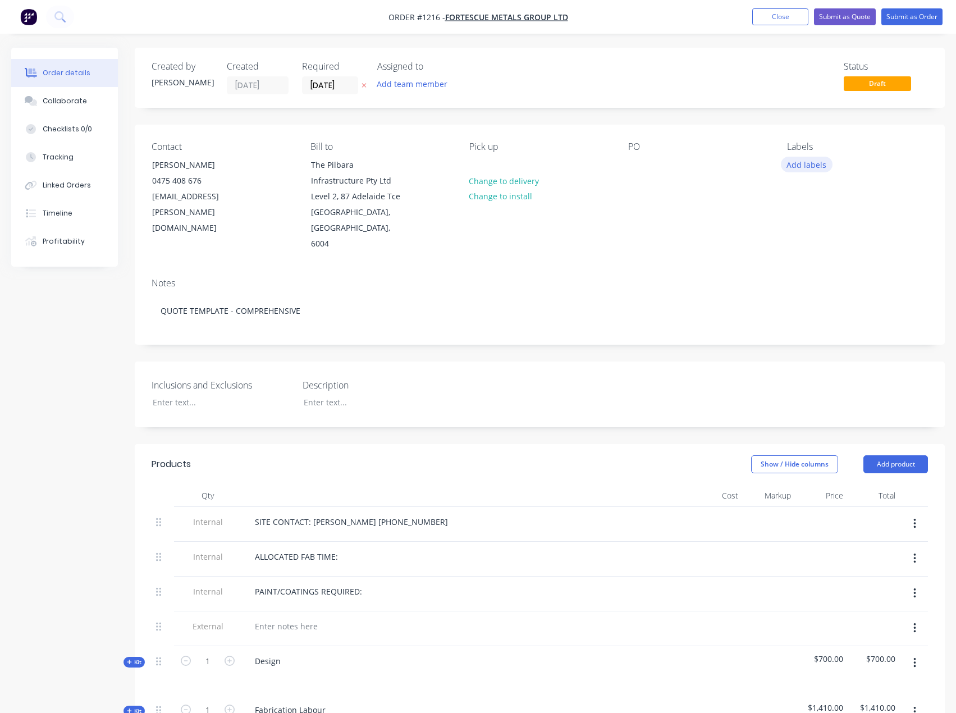
click at [817, 165] on button "Add labels" at bounding box center [807, 164] width 52 height 15
click at [801, 284] on div "FMG" at bounding box center [802, 287] width 24 height 12
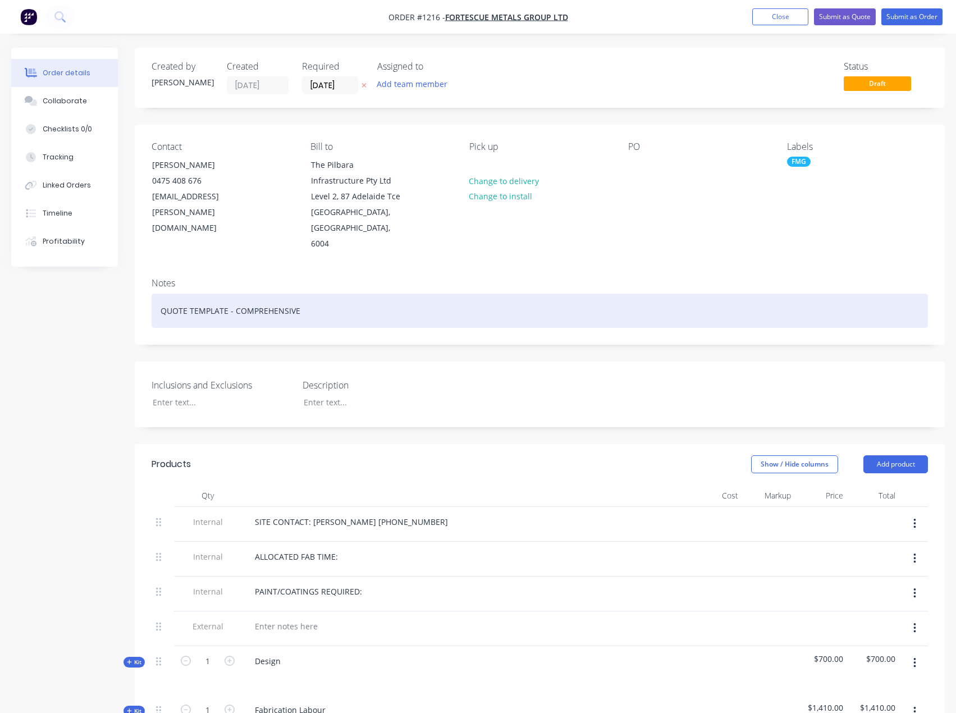
click at [421, 294] on div "QUOTE TEMPLATE - COMPREHENSIVE" at bounding box center [540, 311] width 776 height 34
drag, startPoint x: 308, startPoint y: 296, endPoint x: -1, endPoint y: 292, distance: 308.8
click at [0, 292] on html "Order #1216 - FORTESCUE METALS GROUP LTD Add product Close Submit as Quote Subm…" at bounding box center [478, 704] width 956 height 1409
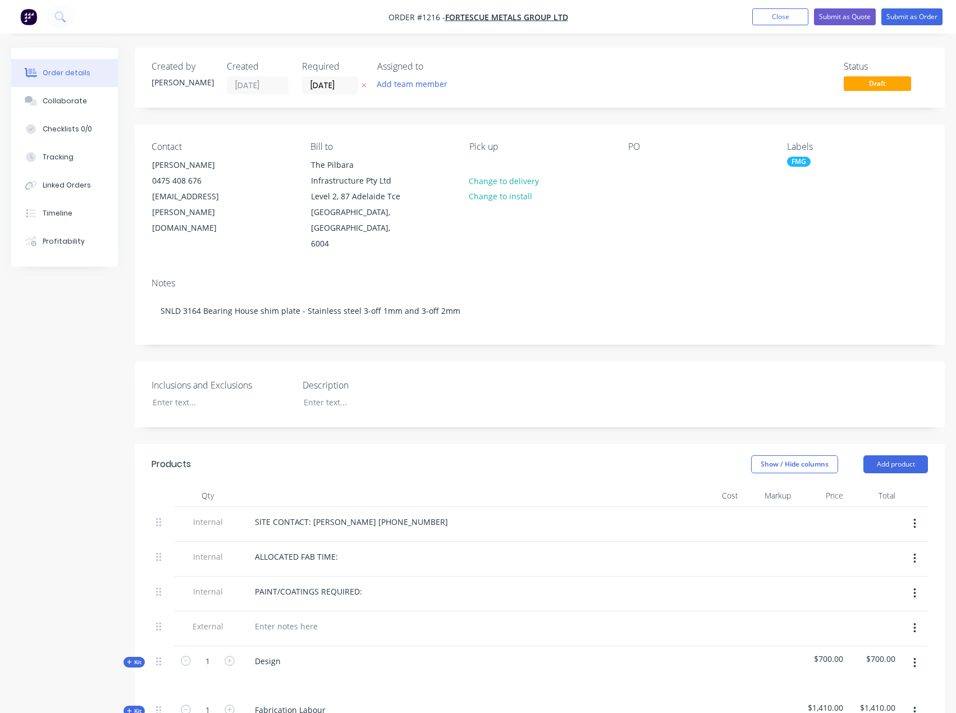
click at [476, 362] on div "Inclusions and Exclusions Description" at bounding box center [540, 395] width 810 height 66
click at [83, 103] on button "Collaborate" at bounding box center [64, 101] width 107 height 28
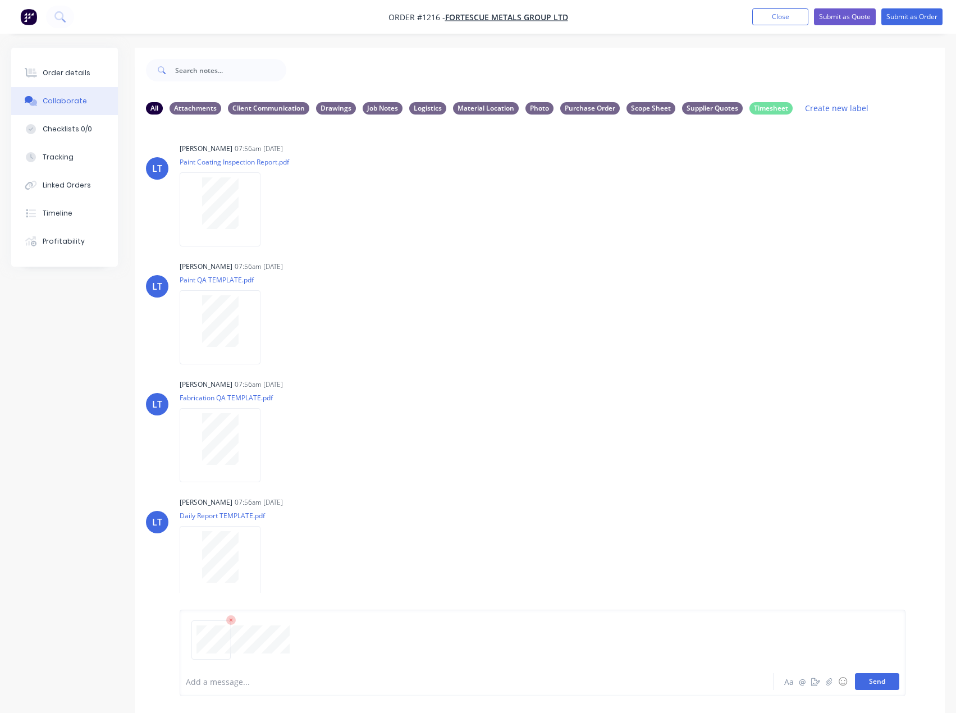
click at [889, 684] on button "Send" at bounding box center [877, 681] width 44 height 17
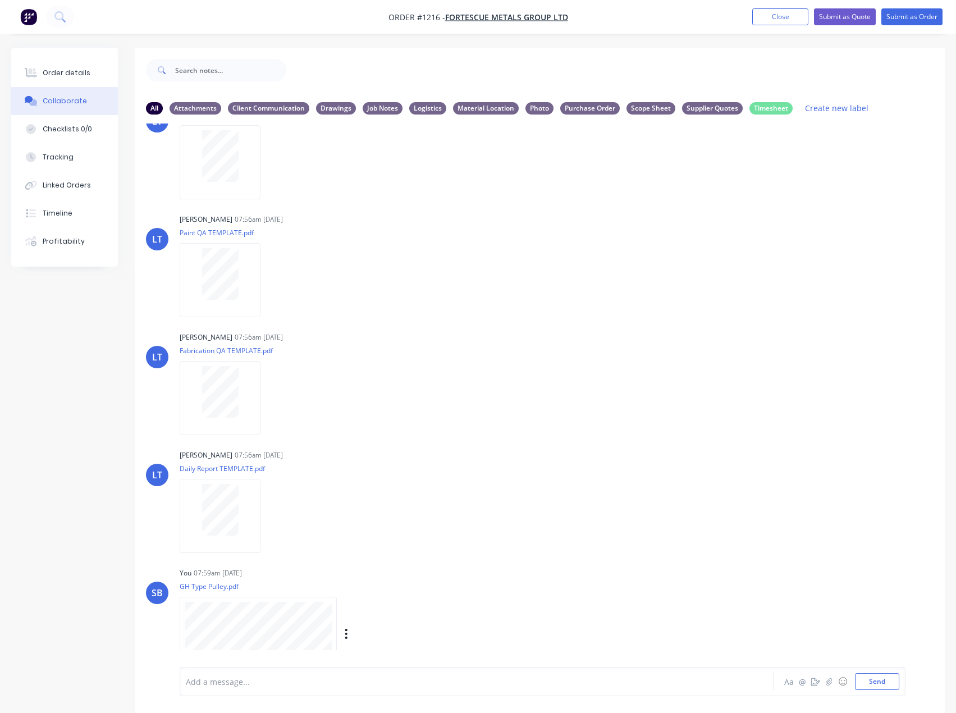
scroll to position [56, 0]
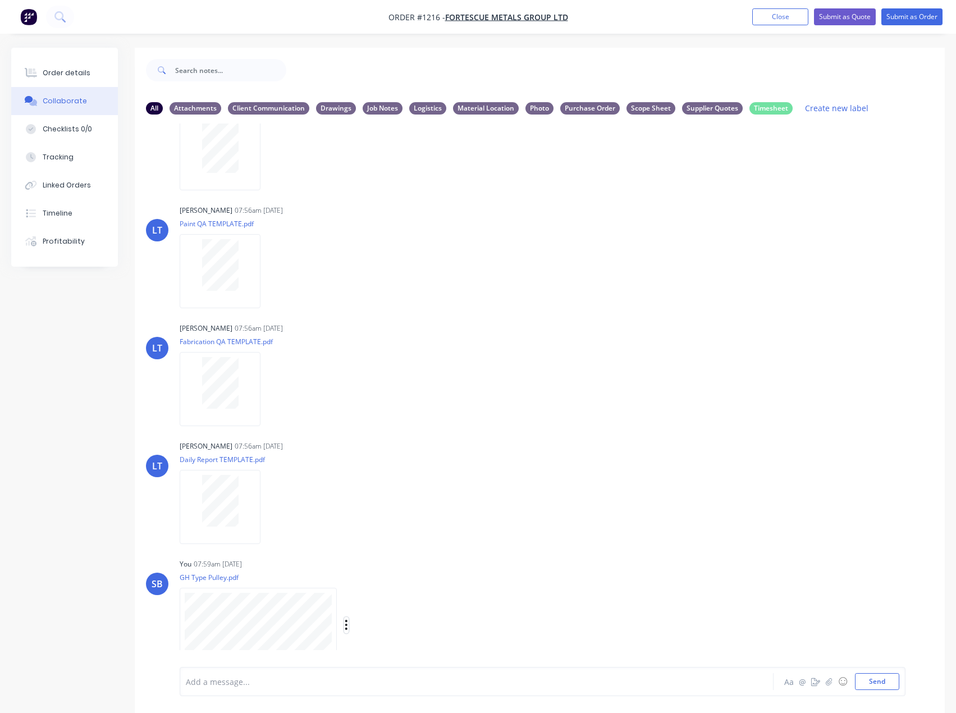
click at [345, 624] on icon "button" at bounding box center [346, 625] width 3 height 13
click at [414, 607] on button "Labels" at bounding box center [420, 601] width 126 height 25
click at [471, 647] on div "Drawings" at bounding box center [469, 648] width 40 height 12
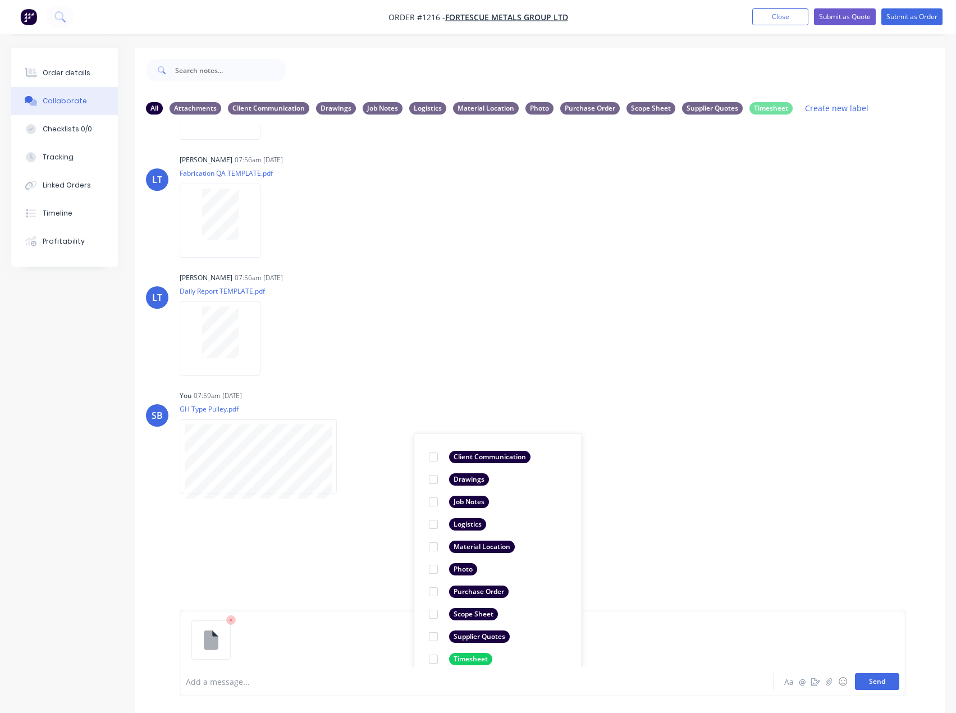
click at [884, 684] on button "Send" at bounding box center [877, 681] width 44 height 17
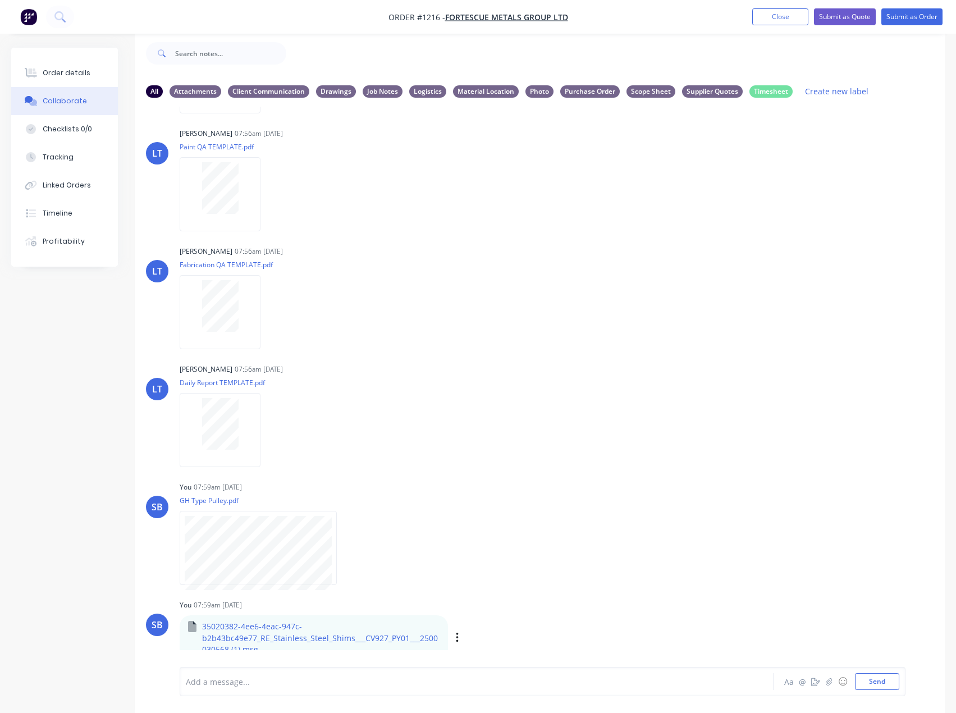
scroll to position [127, 0]
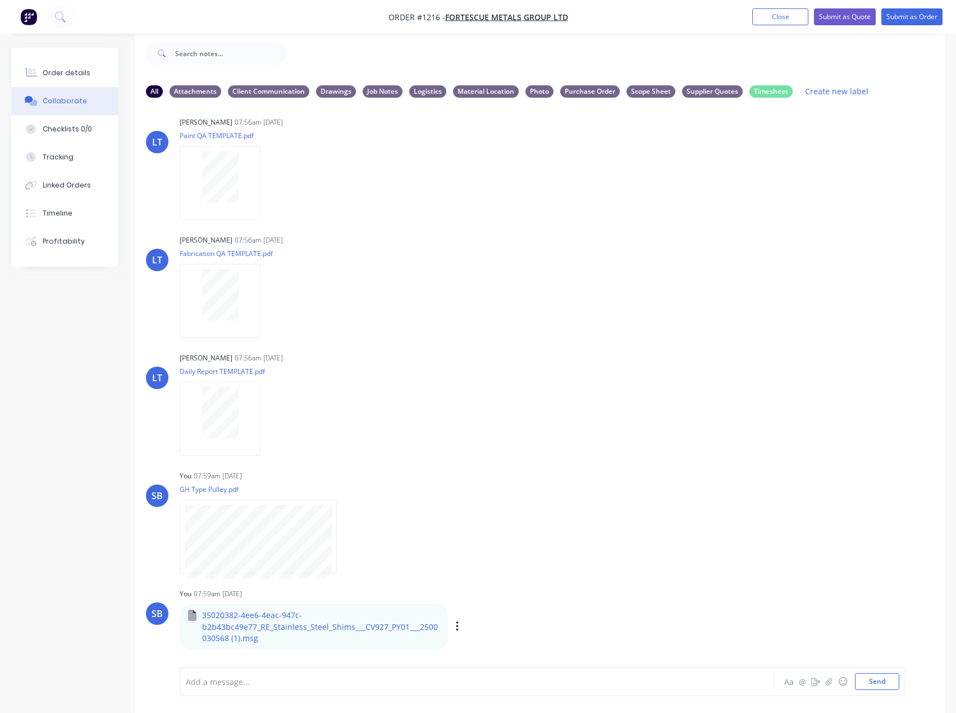
click at [459, 627] on div "Labels Download Delete" at bounding box center [516, 627] width 126 height 16
click at [457, 625] on icon "button" at bounding box center [457, 626] width 3 height 13
click at [511, 588] on button "Labels" at bounding box center [531, 584] width 126 height 25
click at [611, 609] on div "Client Communication" at bounding box center [587, 607] width 81 height 12
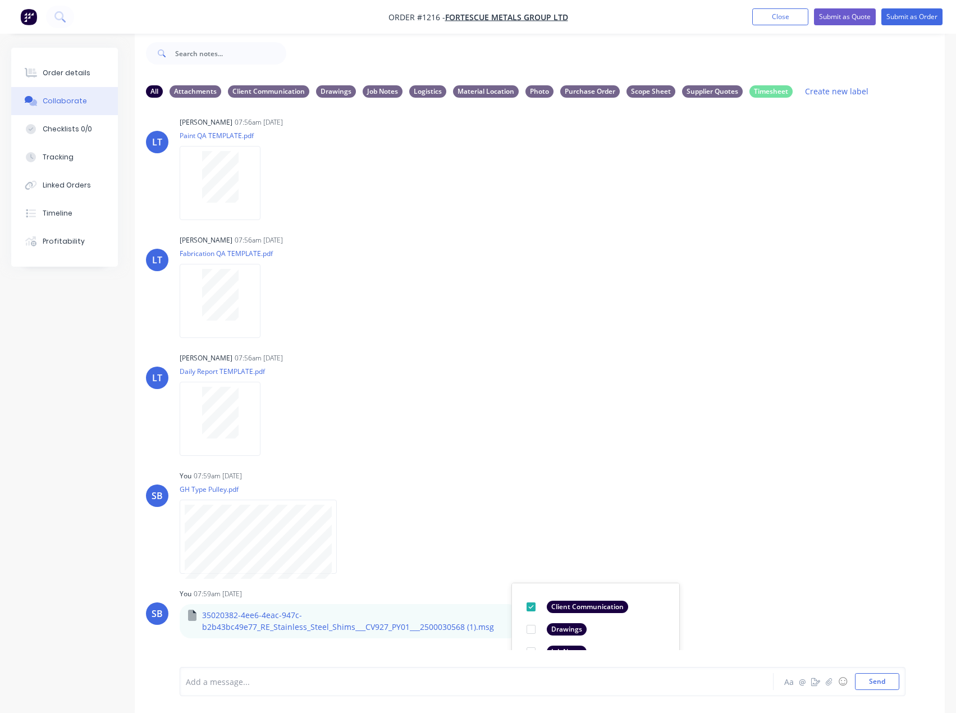
click at [802, 462] on div "LT [PERSON_NAME] 07:56am [DATE] Paint Coating Inspection Report.pdf Labels Down…" at bounding box center [540, 378] width 810 height 543
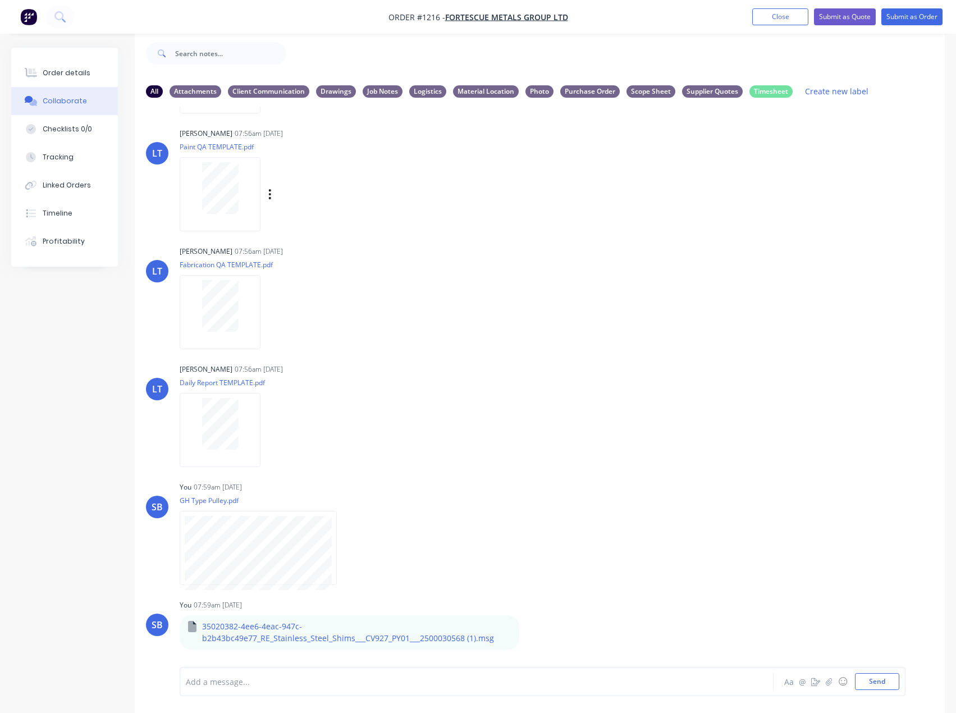
scroll to position [116, 0]
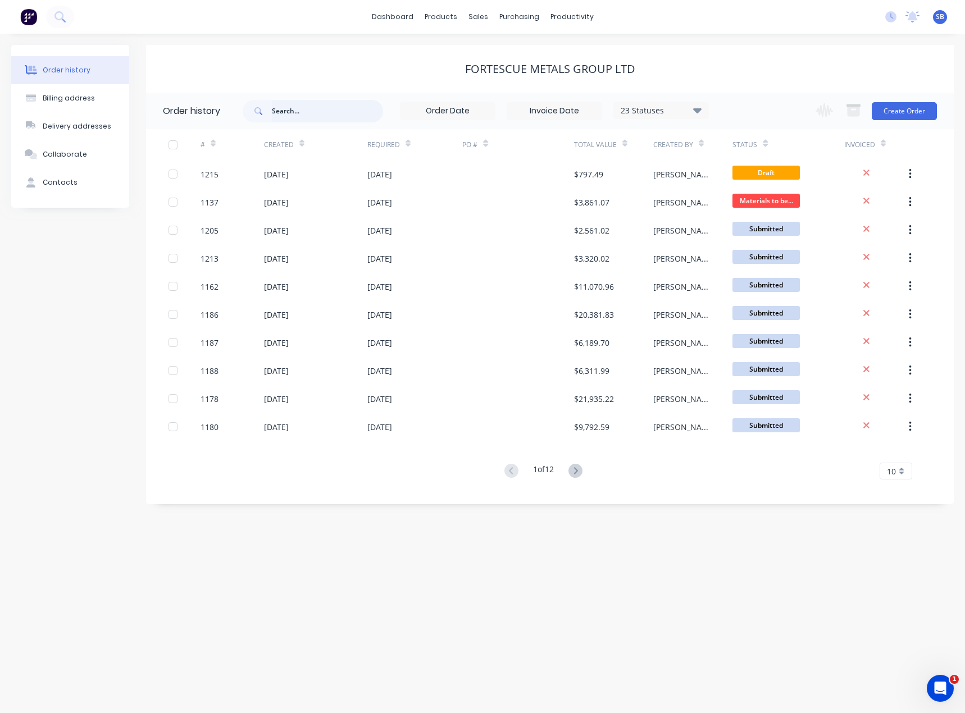
click at [302, 109] on input "text" at bounding box center [327, 111] width 111 height 22
type input "1120"
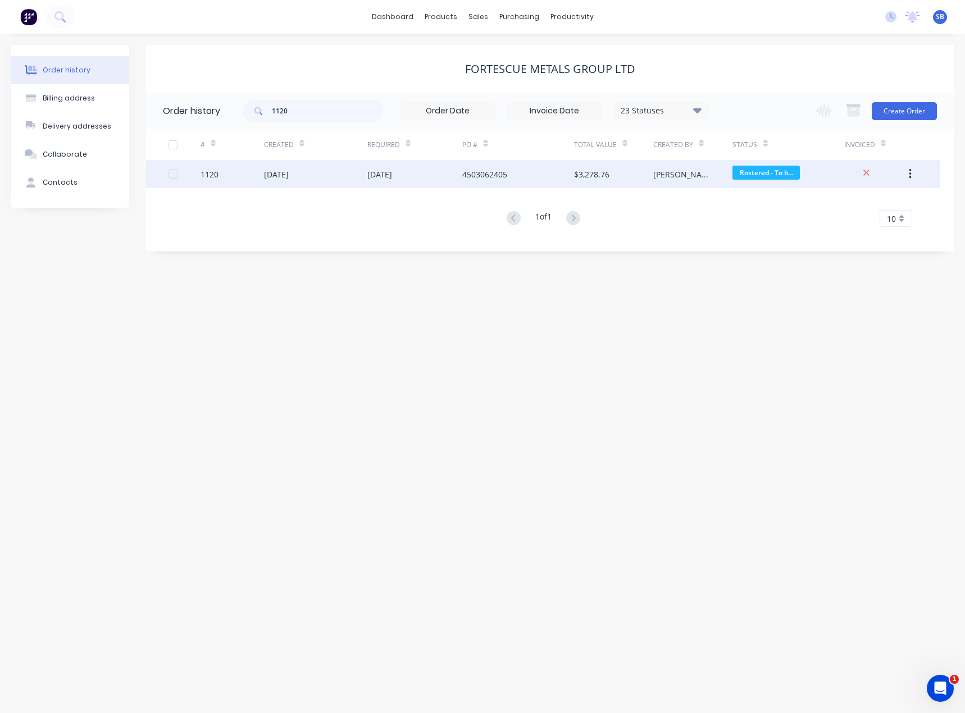
click at [289, 177] on div "[DATE]" at bounding box center [276, 174] width 25 height 12
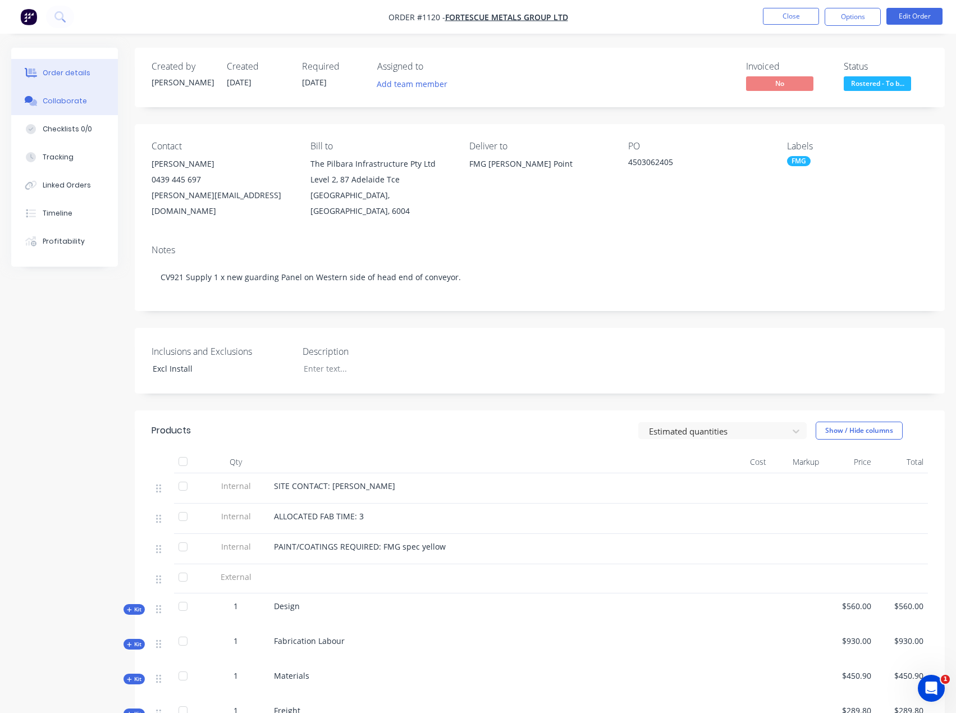
click at [71, 99] on div "Collaborate" at bounding box center [65, 101] width 44 height 10
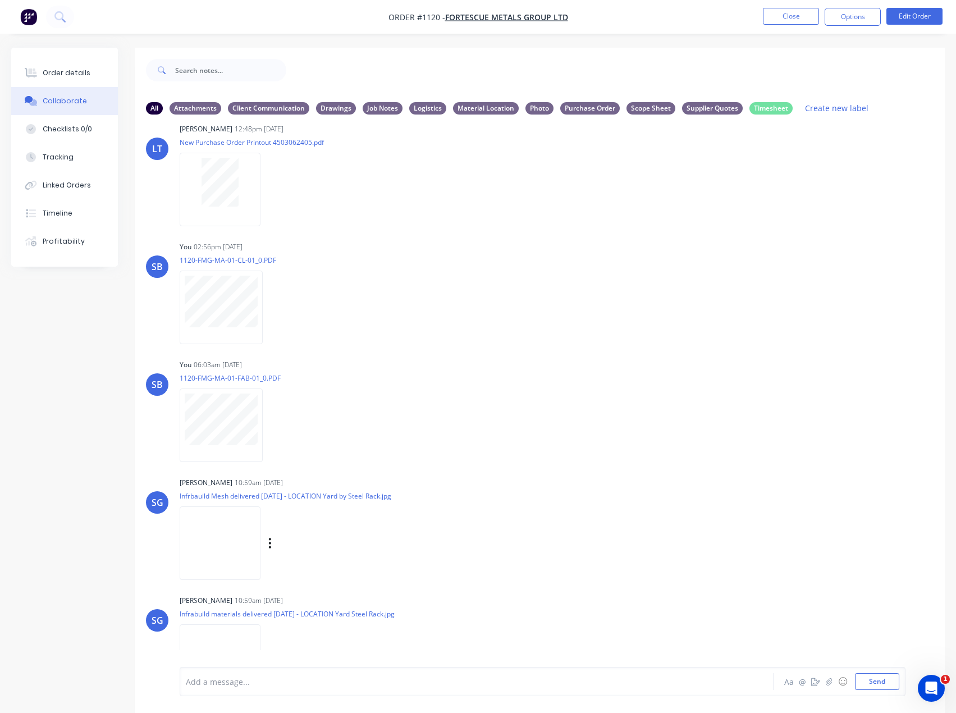
scroll to position [675, 0]
